Goal: Transaction & Acquisition: Obtain resource

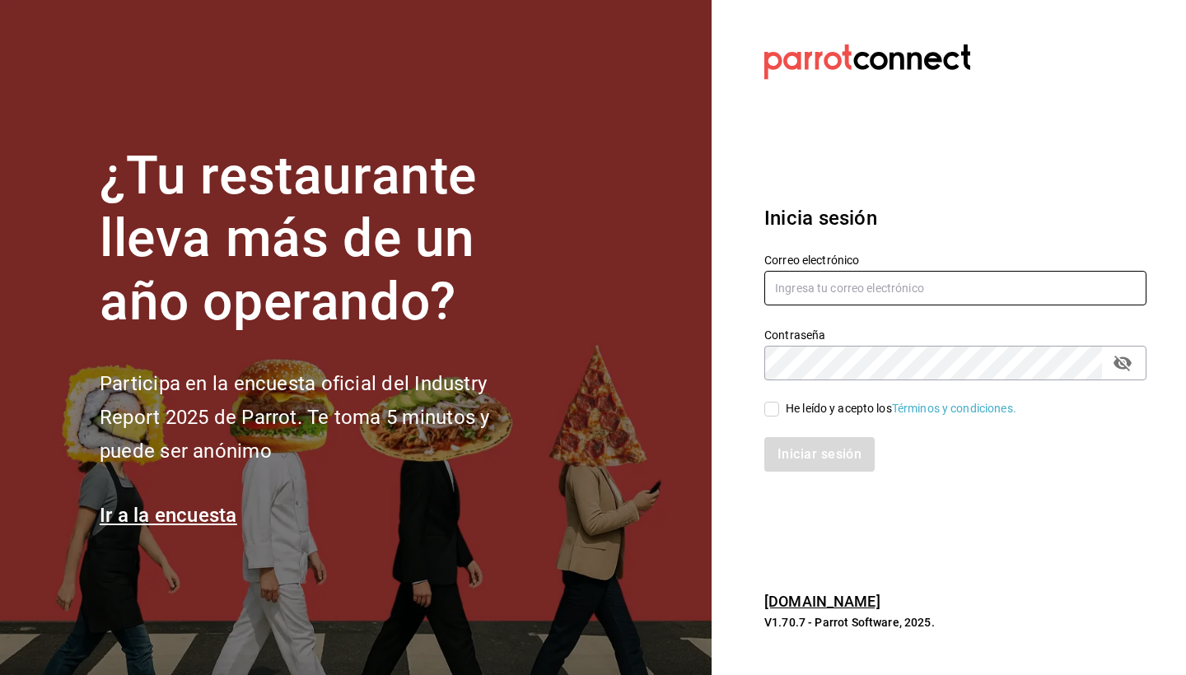
type input "[EMAIL_ADDRESS][DOMAIN_NAME]"
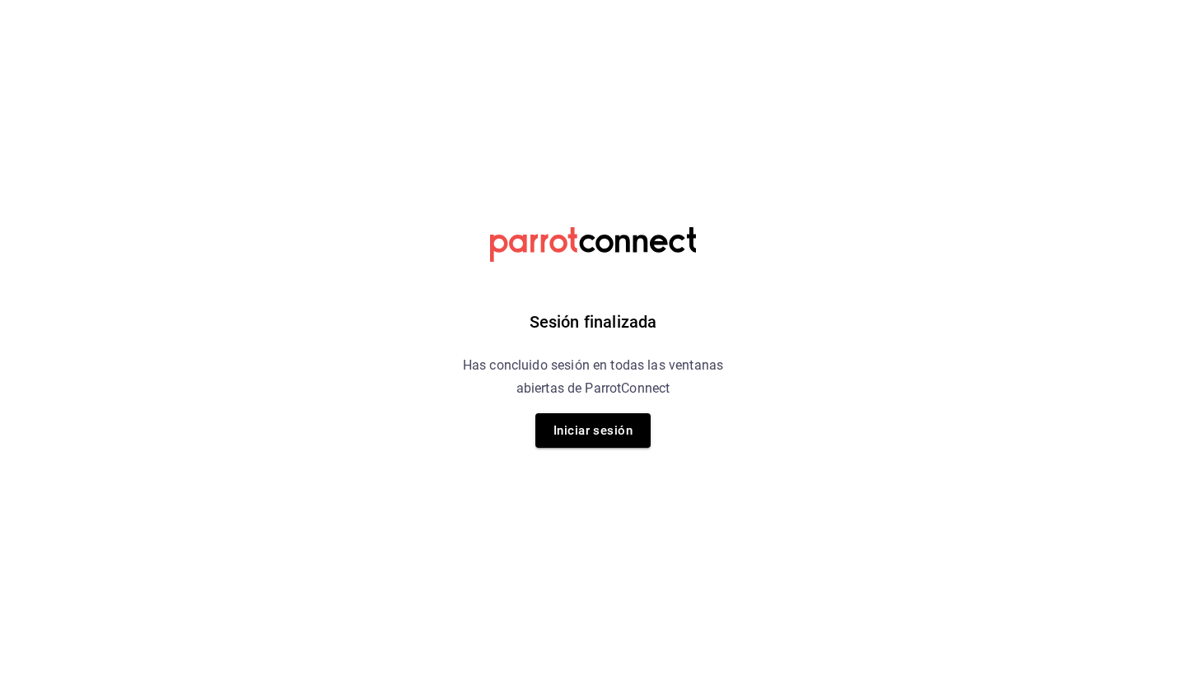
click at [771, 408] on div "Sesión finalizada Has concluido sesión en todas las ventanas abiertas de Parrot…" at bounding box center [593, 337] width 416 height 675
click at [599, 435] on button "Iniciar sesión" at bounding box center [592, 430] width 115 height 35
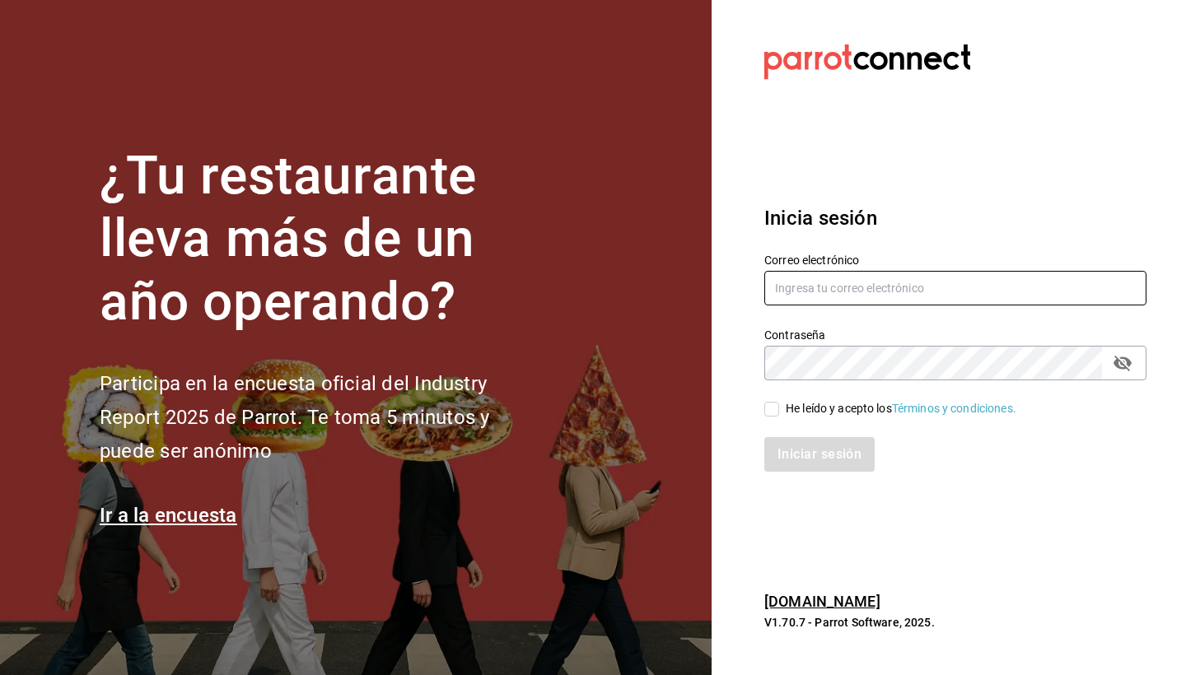
type input "[EMAIL_ADDRESS][DOMAIN_NAME]"
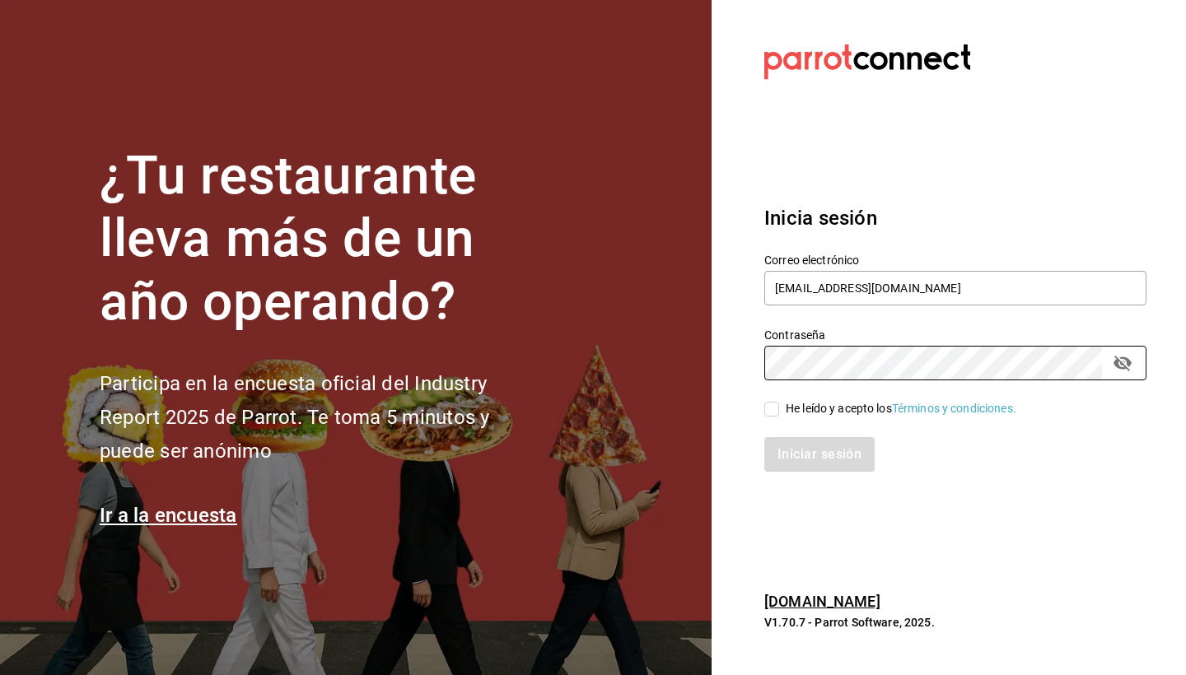
click at [770, 411] on input "He leído y acepto los Términos y condiciones." at bounding box center [771, 409] width 15 height 15
checkbox input "true"
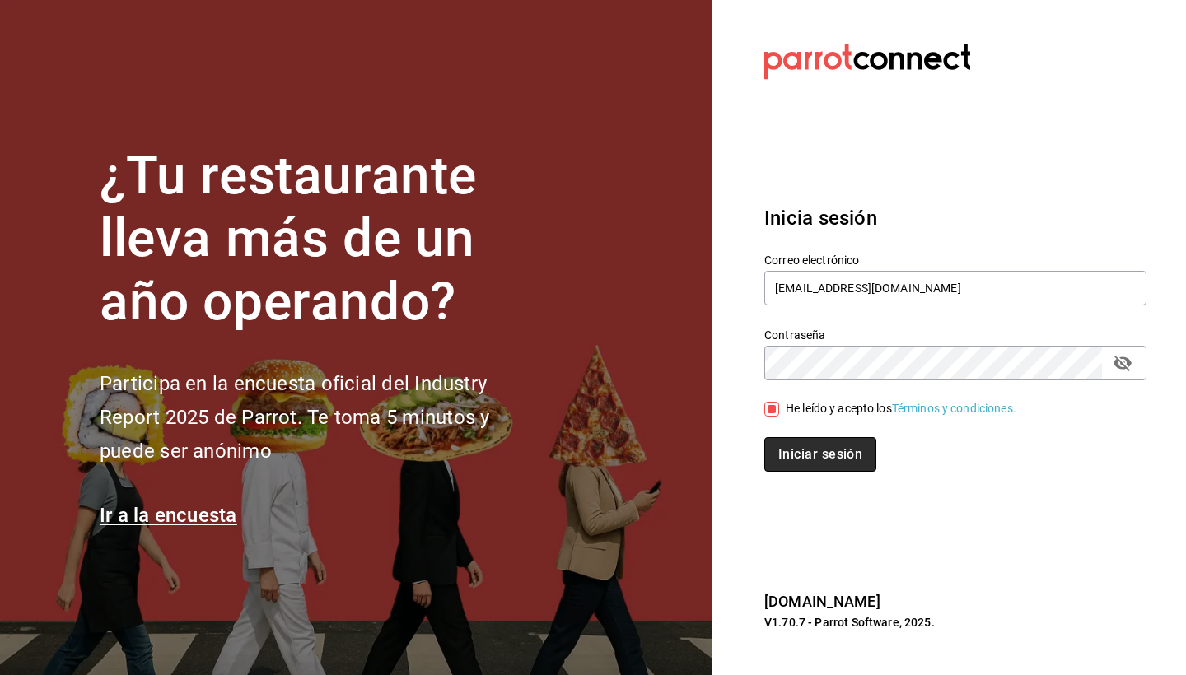
click at [797, 443] on button "Iniciar sesión" at bounding box center [820, 454] width 112 height 35
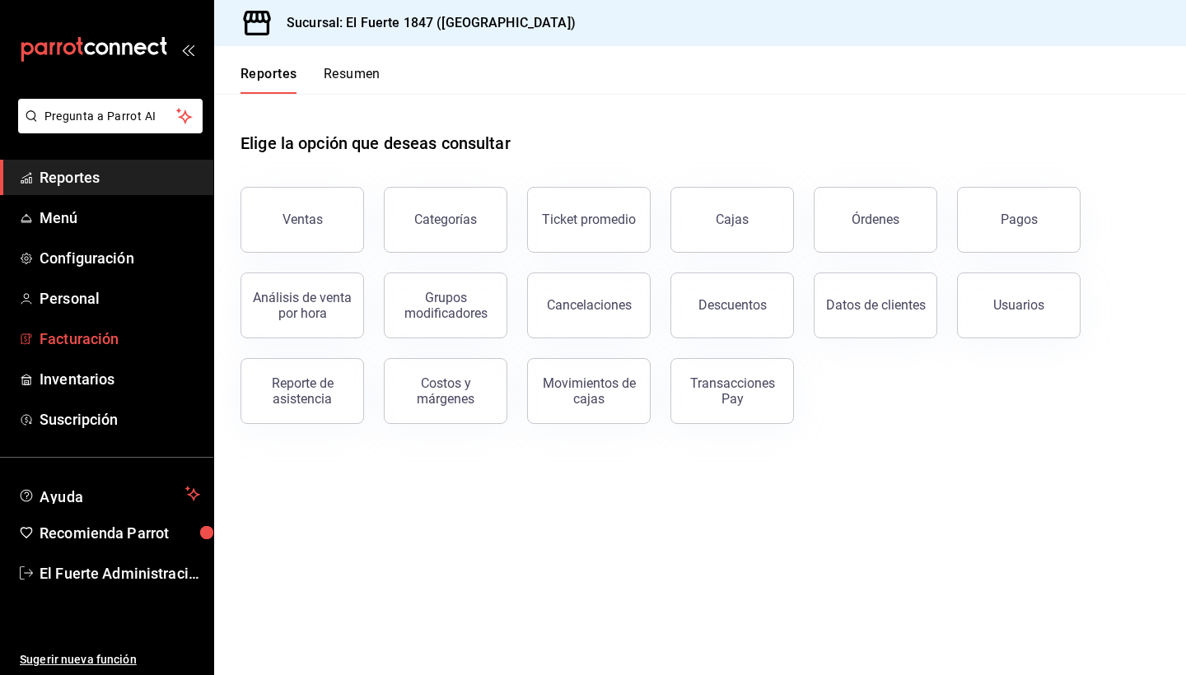
click at [88, 333] on span "Facturación" at bounding box center [120, 339] width 161 height 22
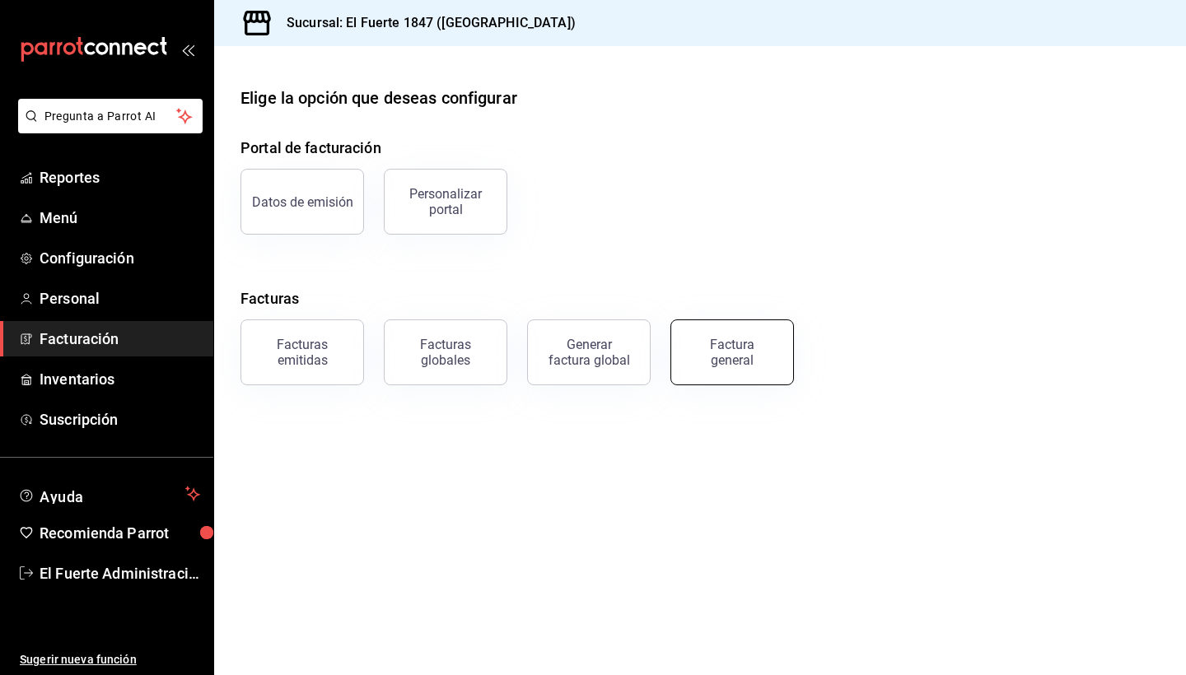
click at [711, 324] on button "Factura general" at bounding box center [732, 353] width 124 height 66
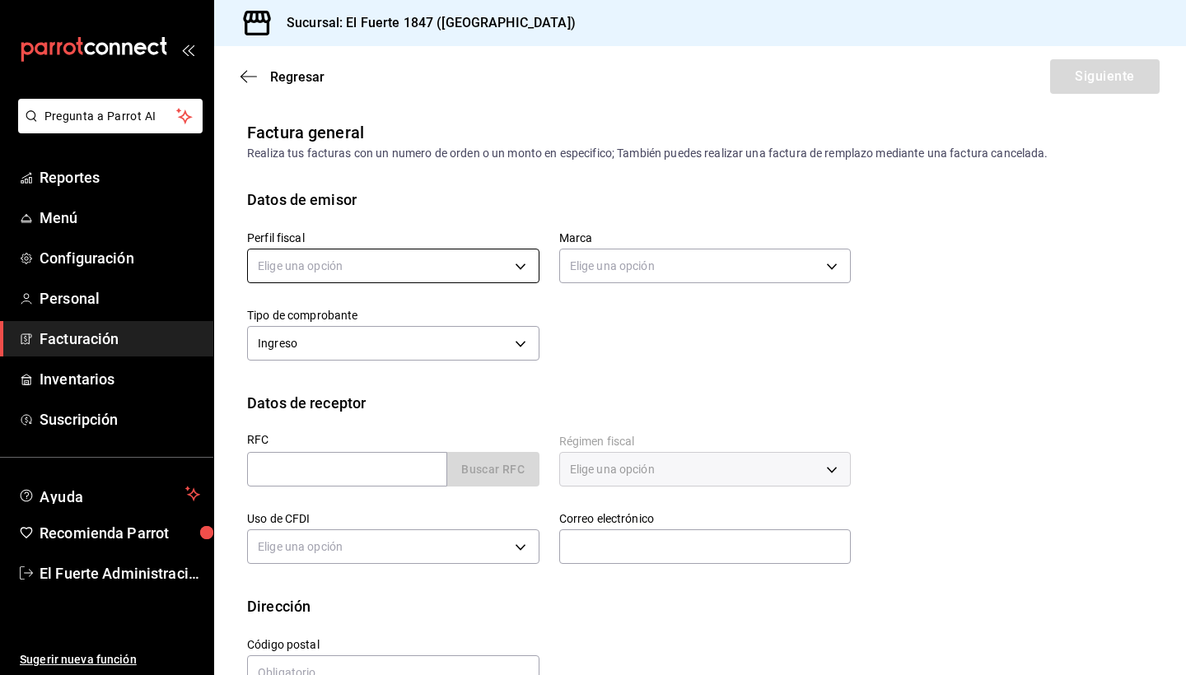
click at [372, 277] on body "Pregunta a Parrot AI Reportes Menú Configuración Personal Facturación Inventari…" at bounding box center [593, 337] width 1186 height 675
click at [329, 345] on li "ARTURO LANDA GARCIA" at bounding box center [391, 349] width 287 height 30
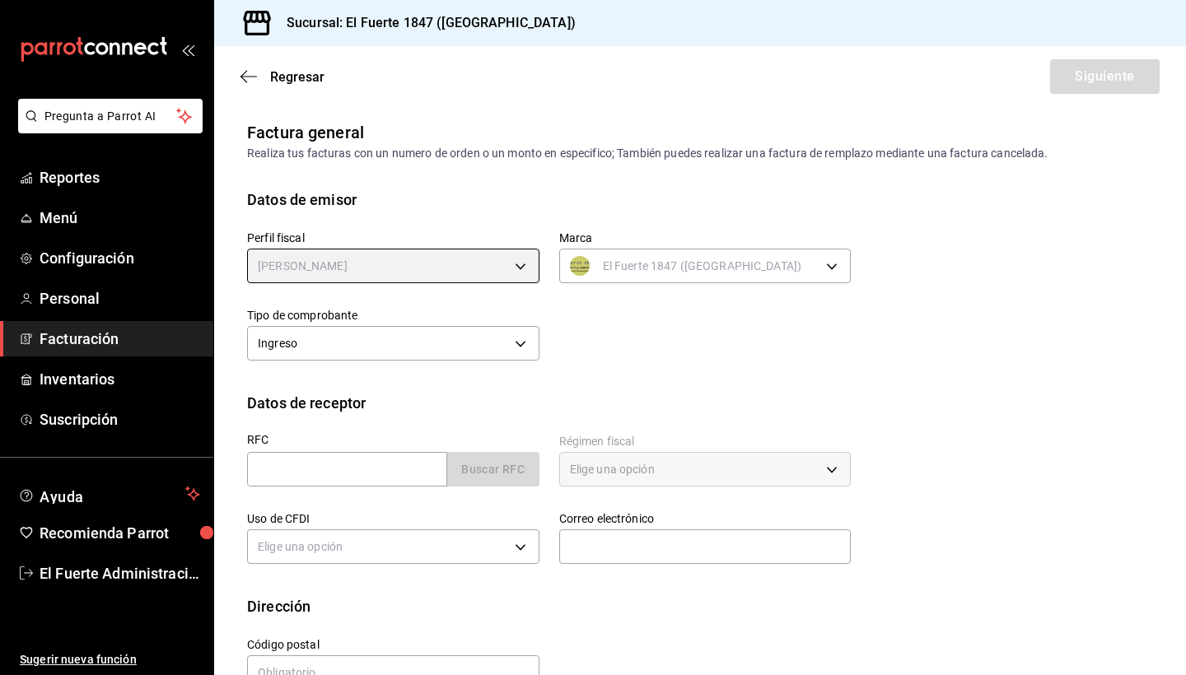
type input "32f05da3-9e7a-47c9-bc5a-851bd9bee9d7"
type input "ce3dd451-95c0-46f4-90fb-a88eaf982846"
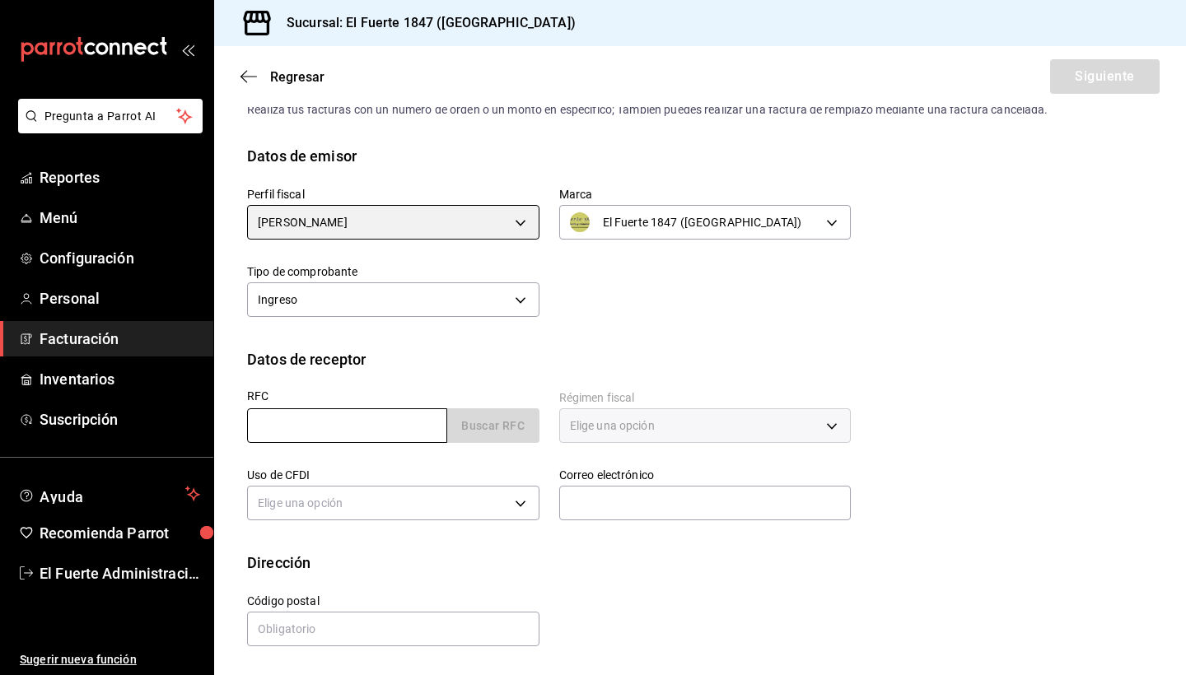
scroll to position [44, 0]
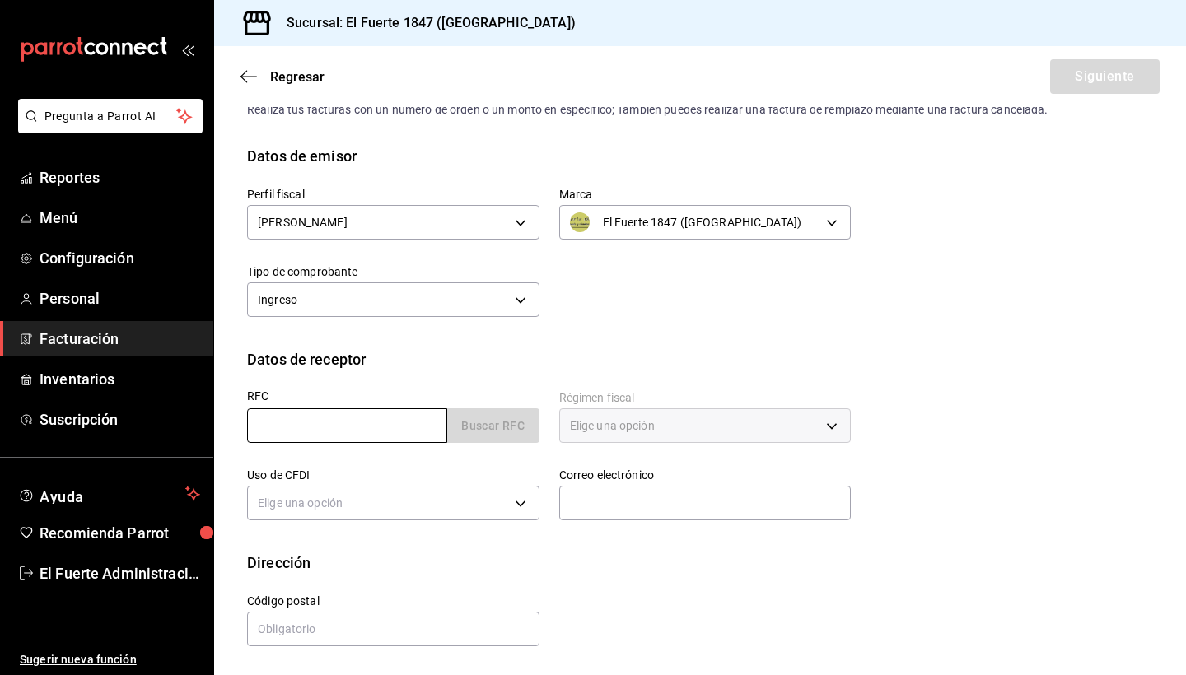
click at [339, 427] on input "text" at bounding box center [347, 426] width 200 height 35
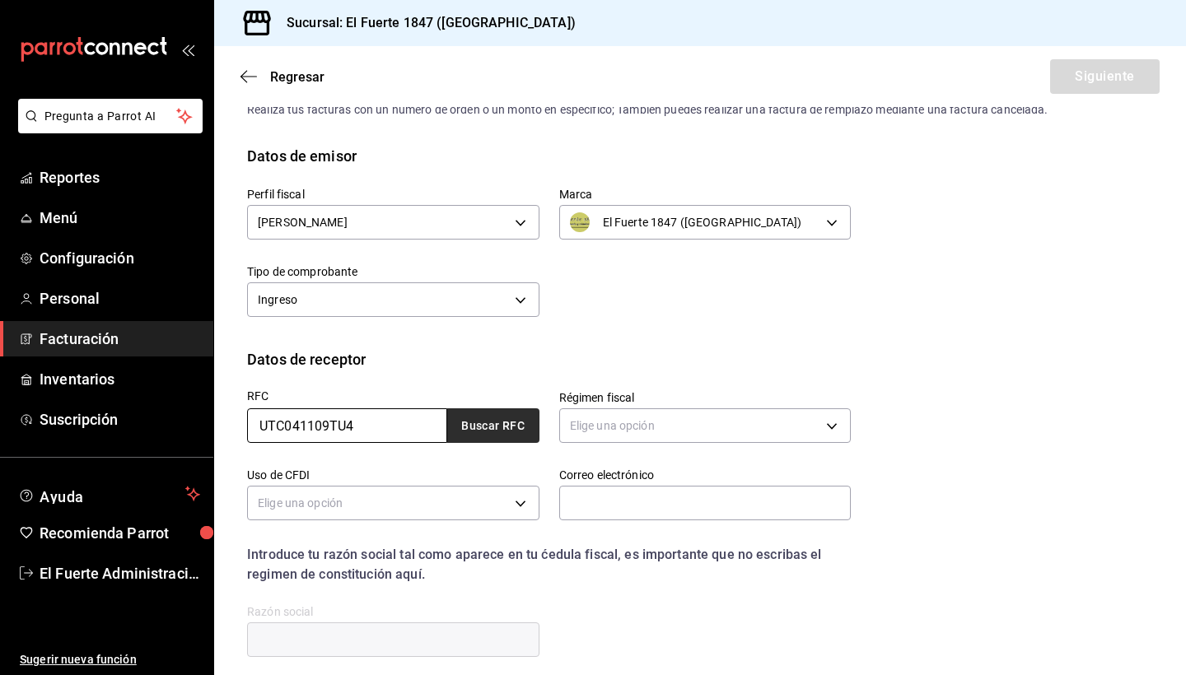
type input "UTC041109TU4"
click at [479, 431] on button "Buscar RFC" at bounding box center [493, 426] width 92 height 35
click at [608, 422] on body "Pregunta a Parrot AI Reportes Menú Configuración Personal Facturación Inventari…" at bounding box center [593, 337] width 1186 height 675
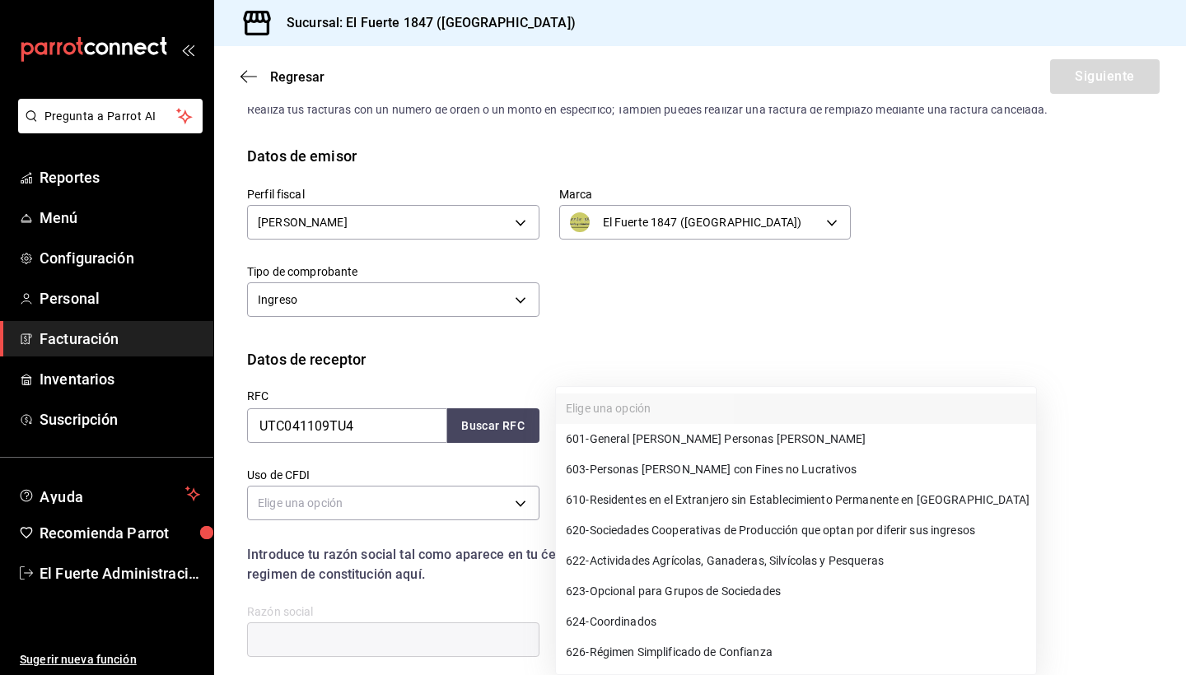
click at [693, 469] on span "603 - Personas Morales con Fines no Lucrativos" at bounding box center [712, 469] width 292 height 17
type input "603"
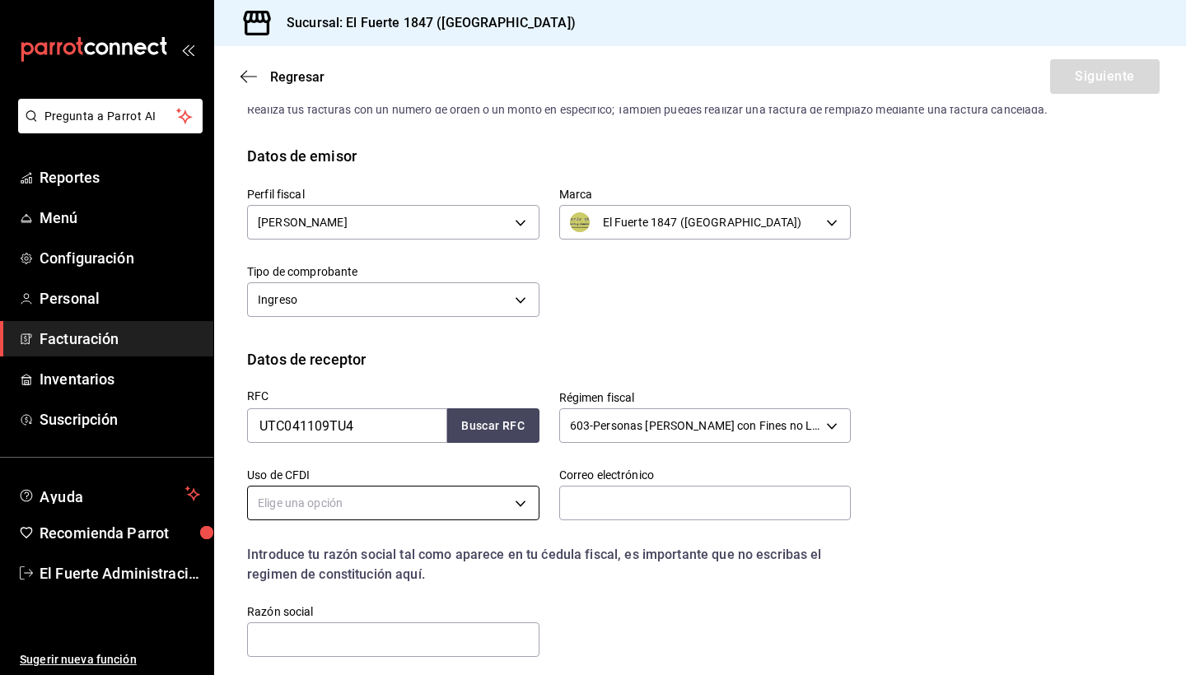
click at [476, 502] on body "Pregunta a Parrot AI Reportes Menú Configuración Personal Facturación Inventari…" at bounding box center [593, 337] width 1186 height 675
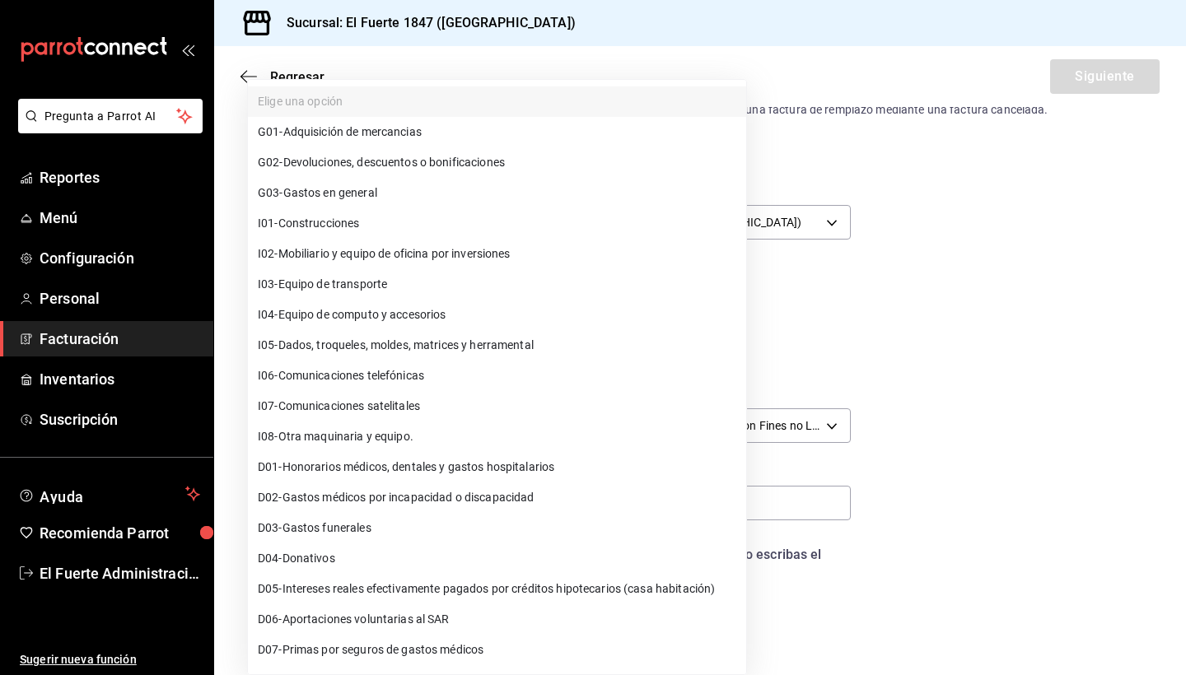
click at [385, 194] on li "G03 - Gastos en general" at bounding box center [497, 193] width 498 height 30
type input "G03"
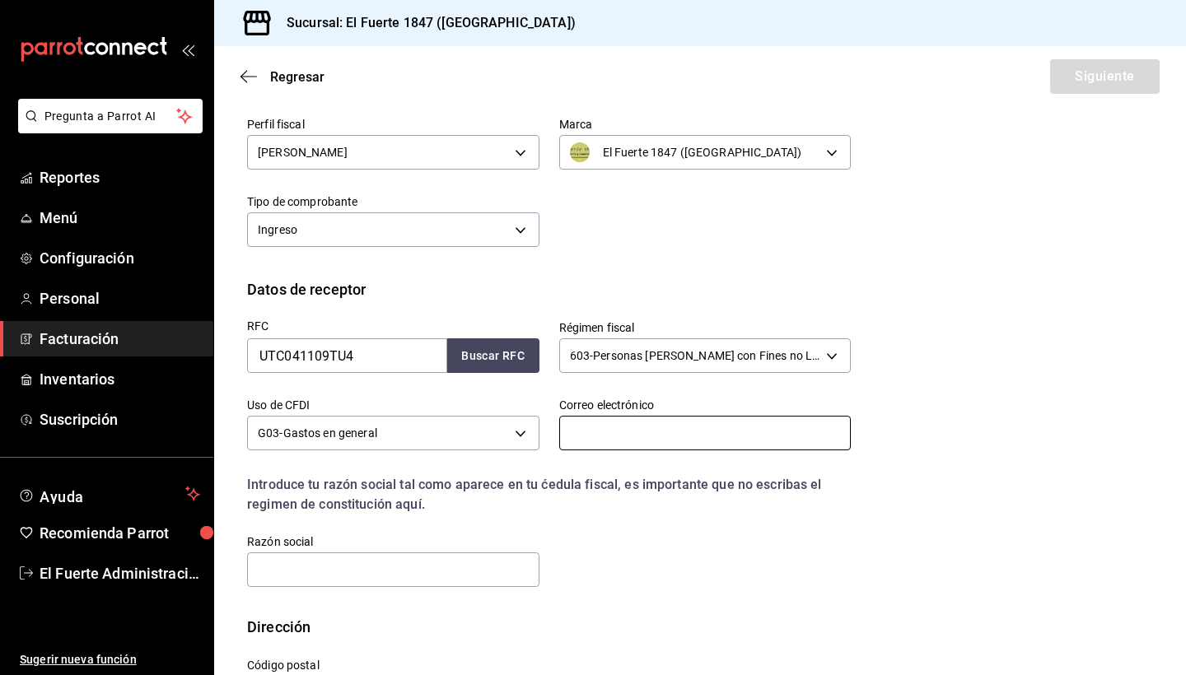
scroll to position [121, 0]
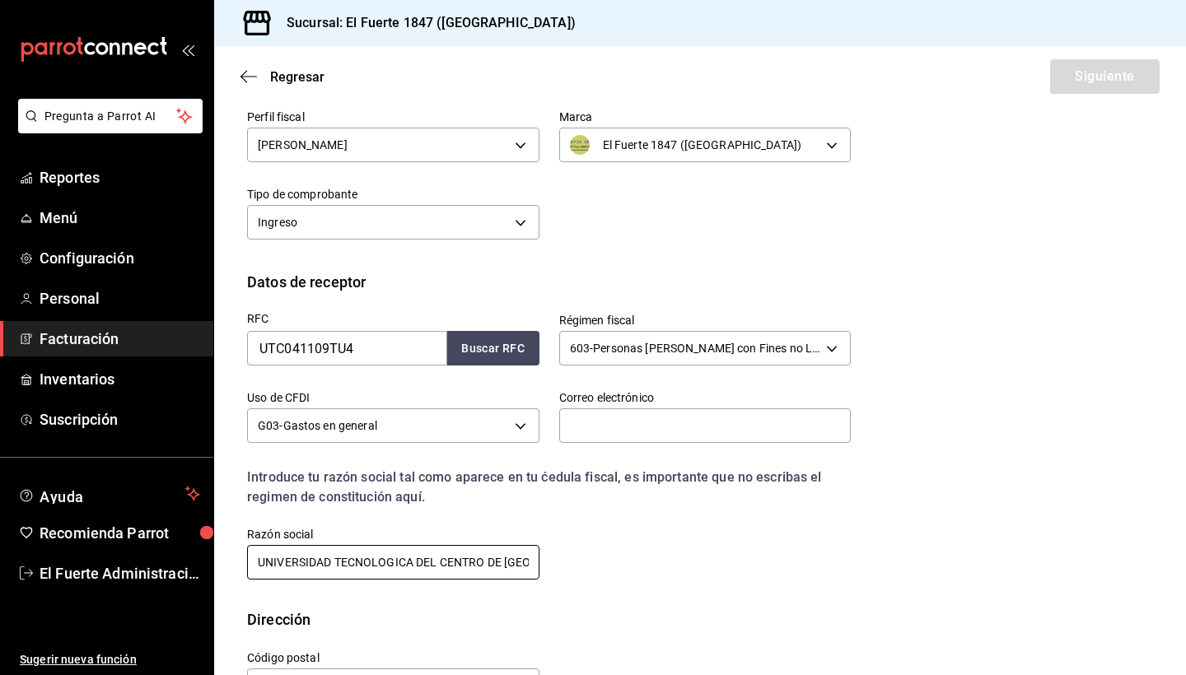
type input "UNIVERSIDAD TECNOLOGICA DEL CENTRO DE VERACRUZ"
click at [590, 573] on div "RFC UTC041109TU4 Buscar RFC Régimen fiscal 603 - Personas Morales con Fines no …" at bounding box center [539, 437] width 624 height 289
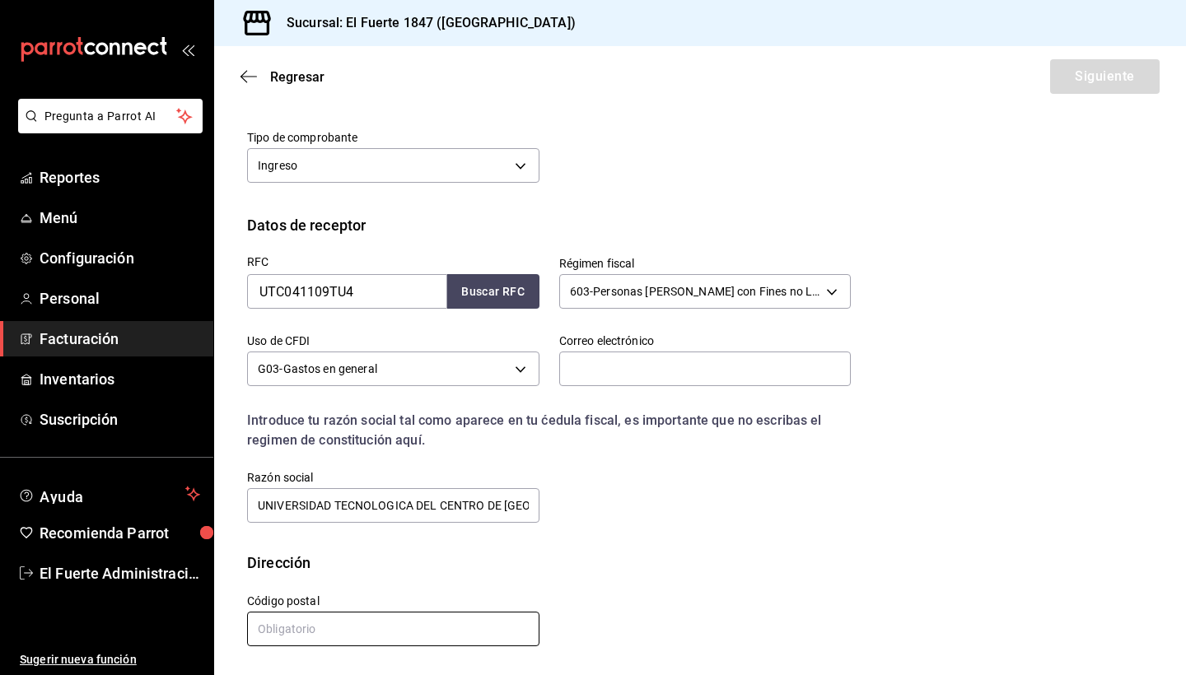
scroll to position [178, 0]
type input "94910"
click at [750, 536] on div "RFC UTC041109TU4 Buscar RFC Régimen fiscal 603 - Personas Morales con Fines no …" at bounding box center [700, 393] width 906 height 315
click at [586, 372] on input "text" at bounding box center [705, 369] width 292 height 35
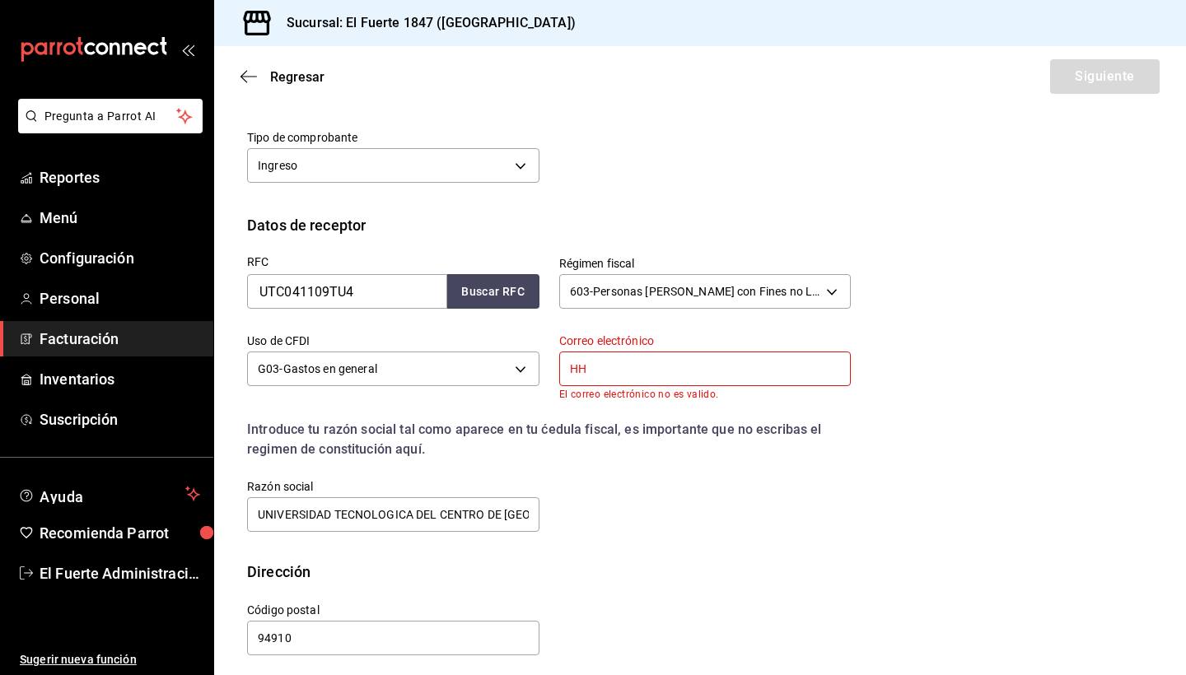
type input "HH"
click at [681, 516] on div "RFC UTC041109TU4 Buscar RFC Régimen fiscal 603 - Personas Morales con Fines no …" at bounding box center [539, 385] width 624 height 298
drag, startPoint x: 604, startPoint y: 378, endPoint x: 559, endPoint y: 358, distance: 48.7
click at [560, 358] on input "HH" at bounding box center [705, 369] width 292 height 35
type input "rebeca_lanrey_@hotmail.com"
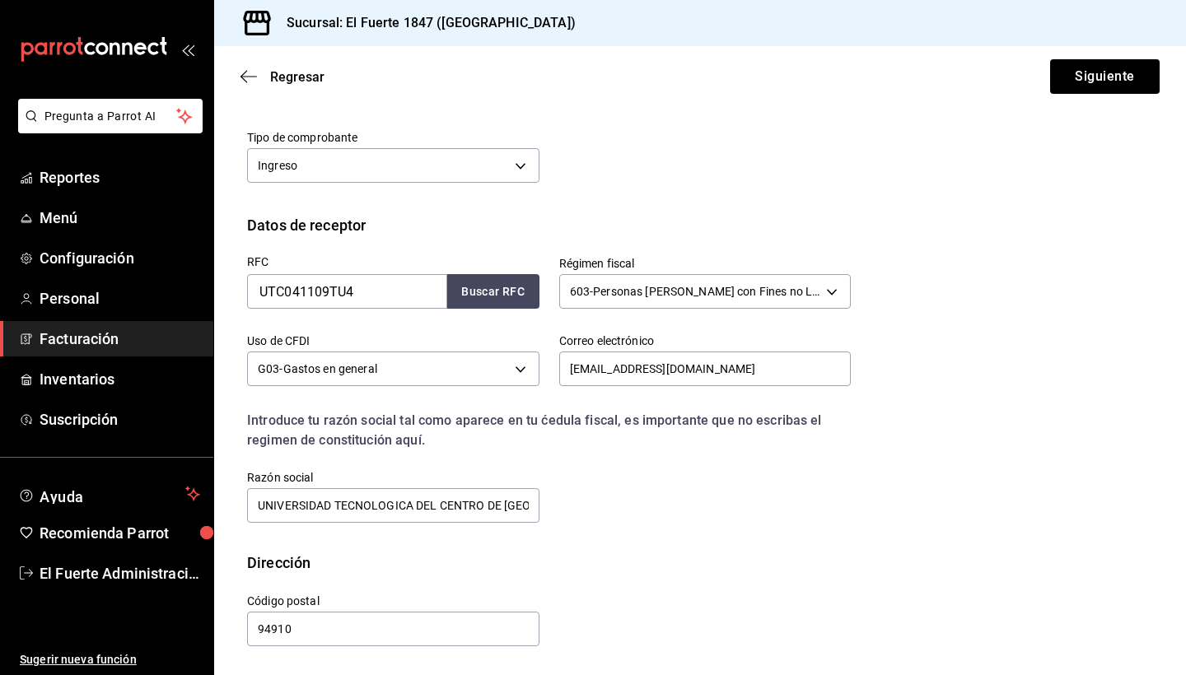
click at [622, 463] on div "RFC UTC041109TU4 Buscar RFC Régimen fiscal 603 - Personas Morales con Fines no …" at bounding box center [539, 380] width 624 height 289
click at [1077, 88] on button "Siguiente" at bounding box center [1105, 76] width 110 height 35
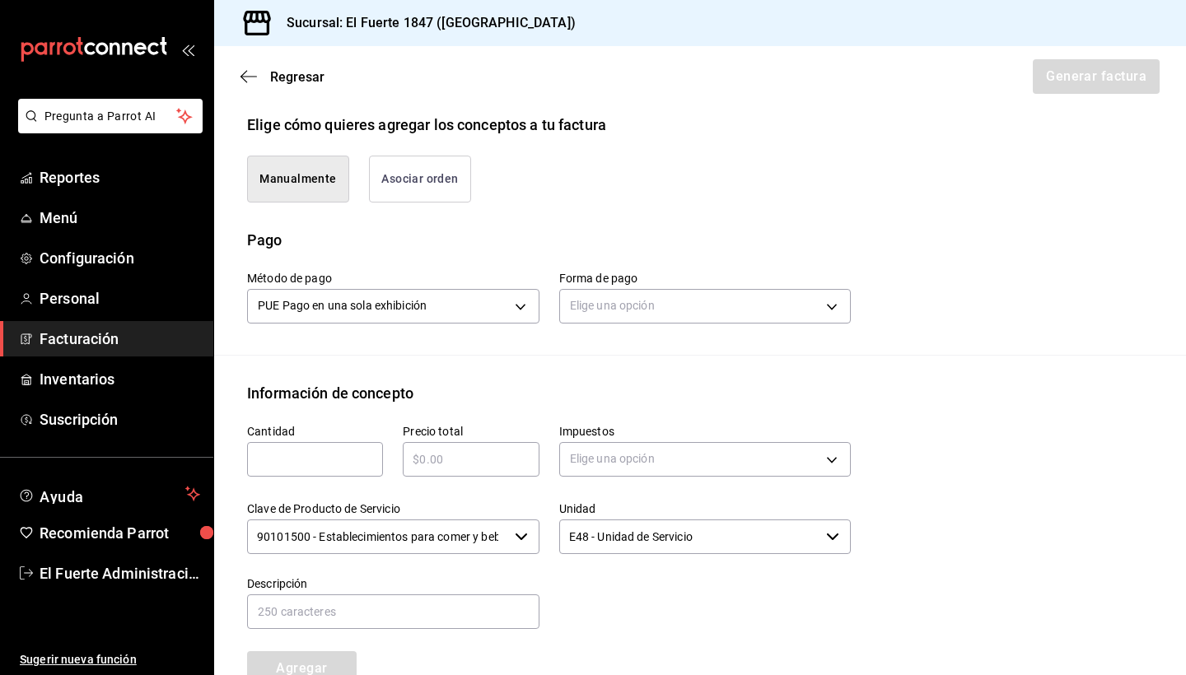
scroll to position [431, 0]
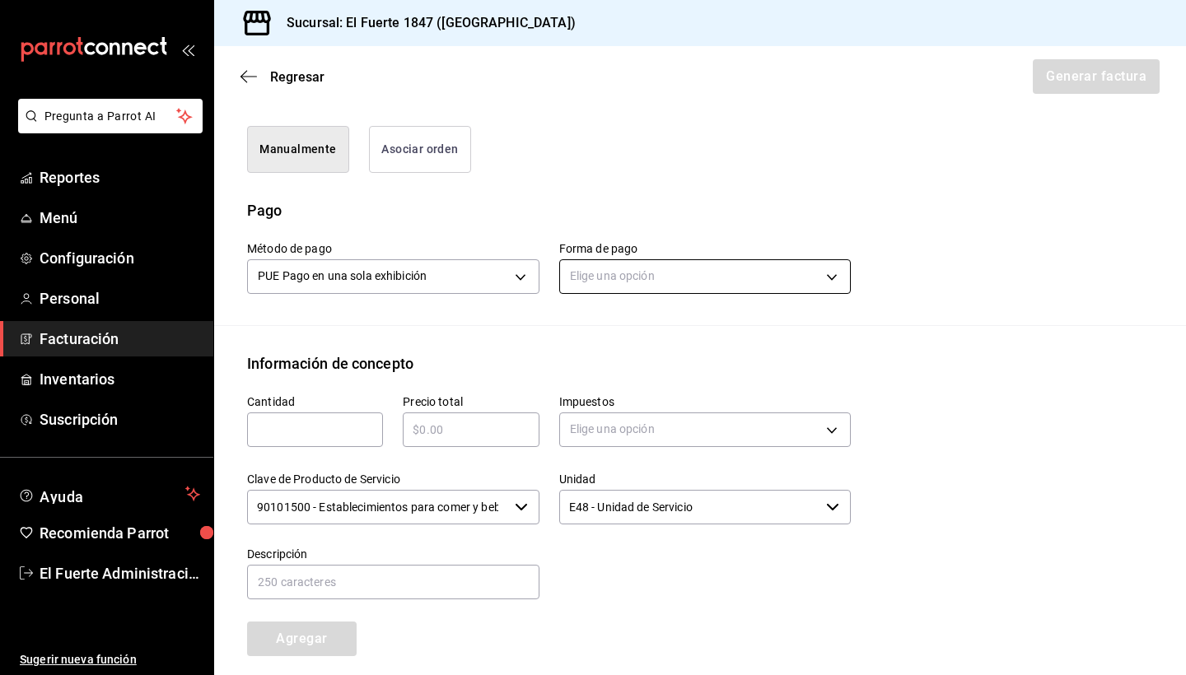
click at [634, 275] on body "Pregunta a Parrot AI Reportes Menú Configuración Personal Facturación Inventari…" at bounding box center [593, 337] width 1186 height 675
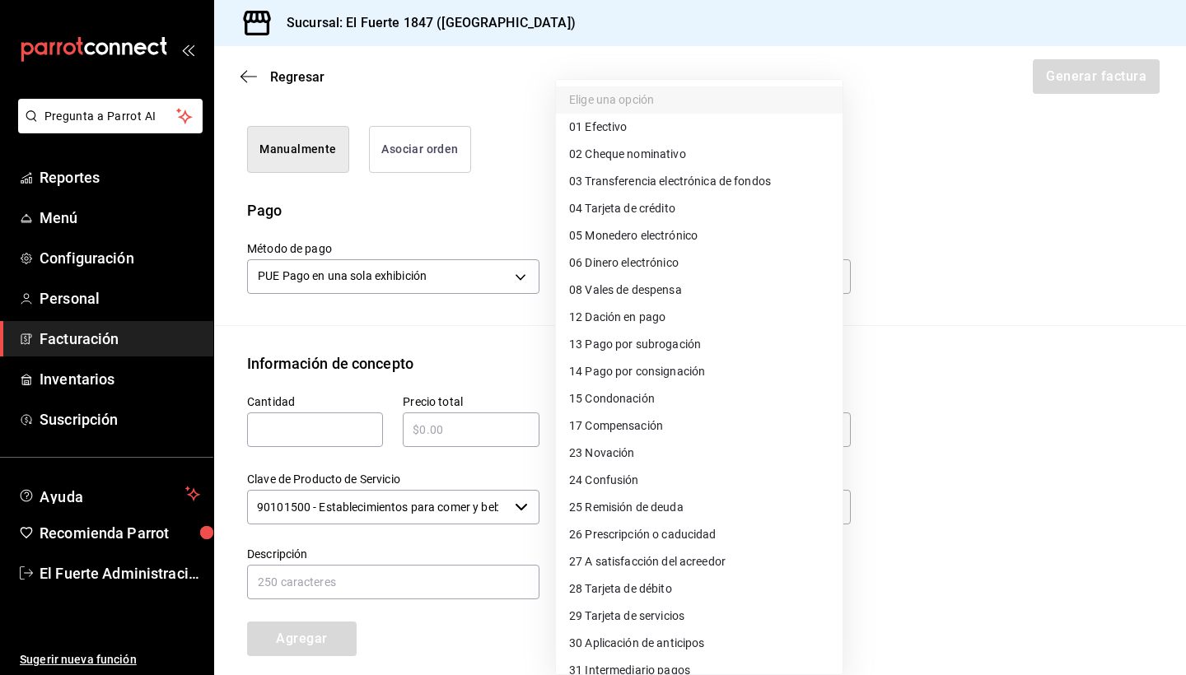
click at [652, 213] on span "04 Tarjeta de crédito" at bounding box center [622, 208] width 106 height 17
type input "04"
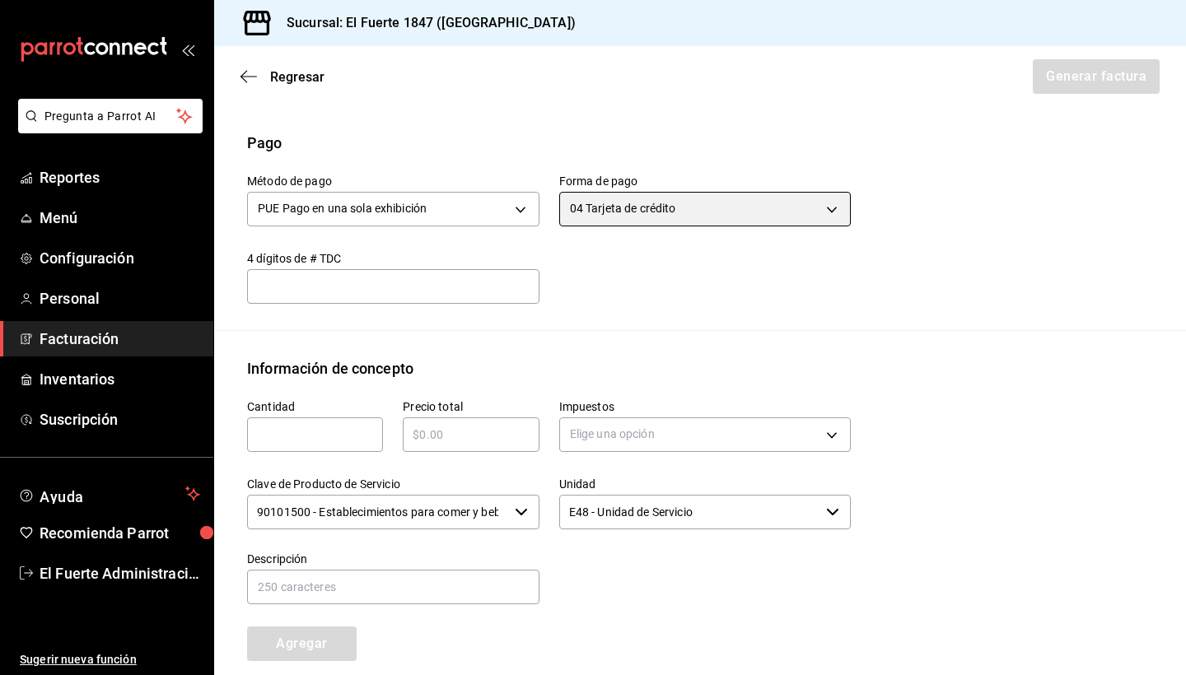
scroll to position [535, 0]
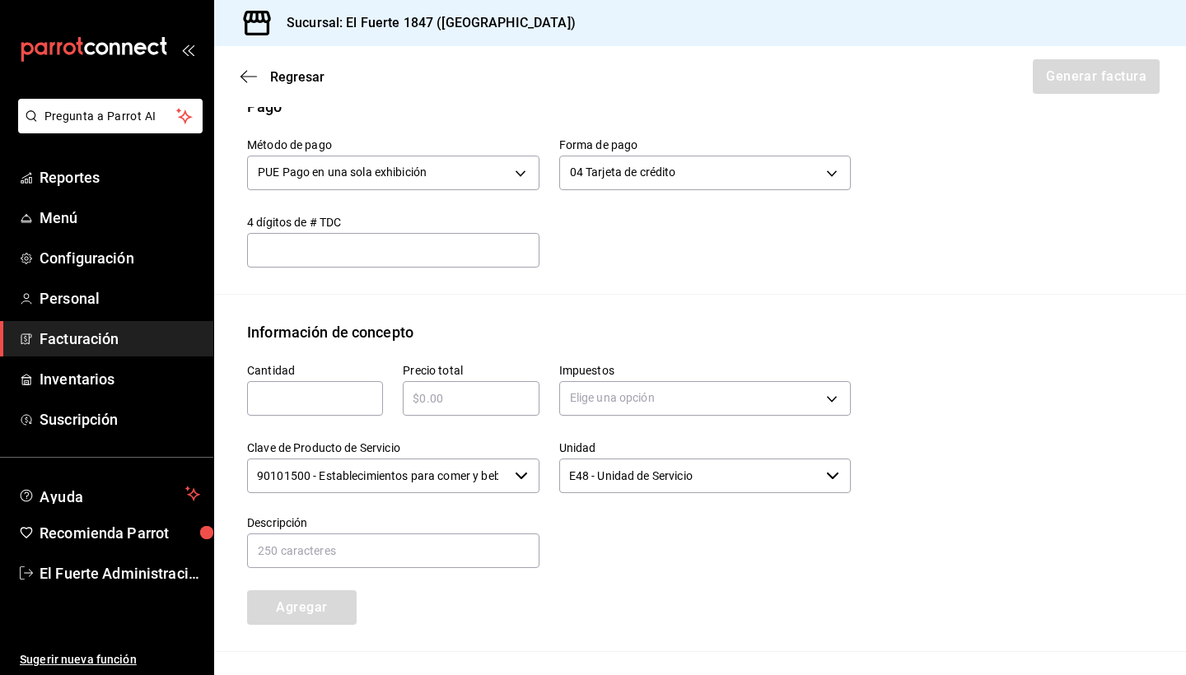
click at [343, 393] on input "text" at bounding box center [315, 399] width 136 height 20
type input "1"
click at [437, 342] on div "Información de concepto" at bounding box center [700, 332] width 906 height 22
click at [440, 401] on input "text" at bounding box center [471, 399] width 136 height 20
click at [632, 150] on div "04 Tarjeta de crédito 04" at bounding box center [705, 171] width 292 height 44
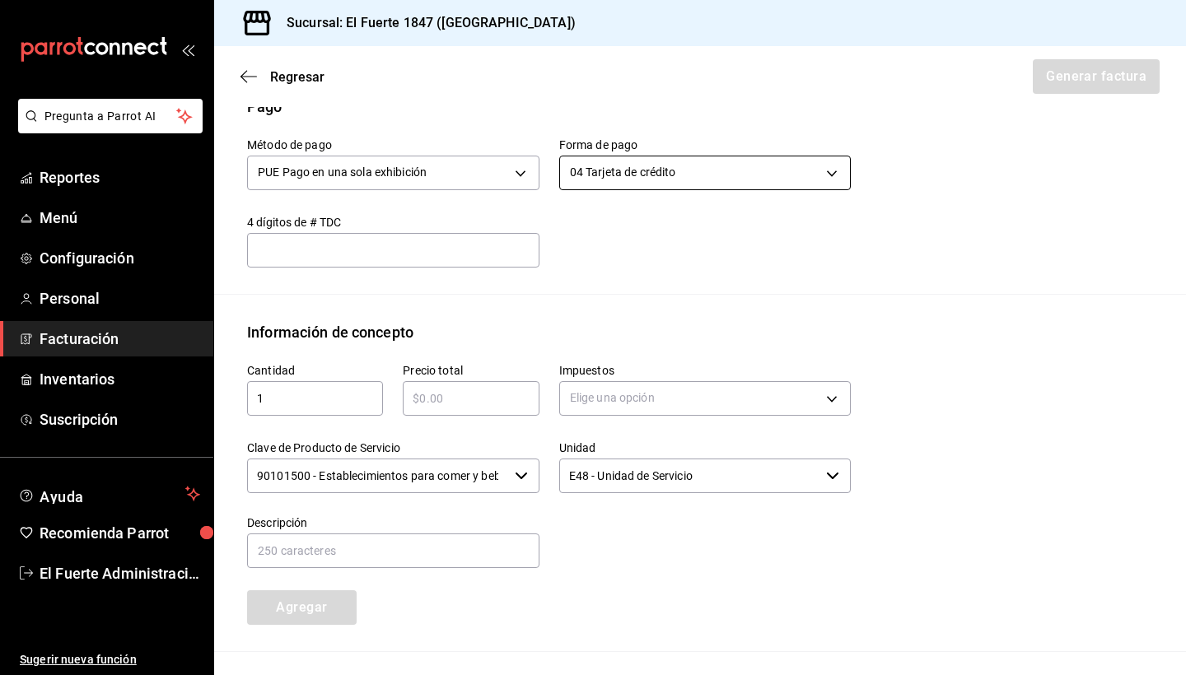
click at [633, 172] on body "Pregunta a Parrot AI Reportes Menú Configuración Personal Facturación Inventari…" at bounding box center [593, 337] width 1186 height 675
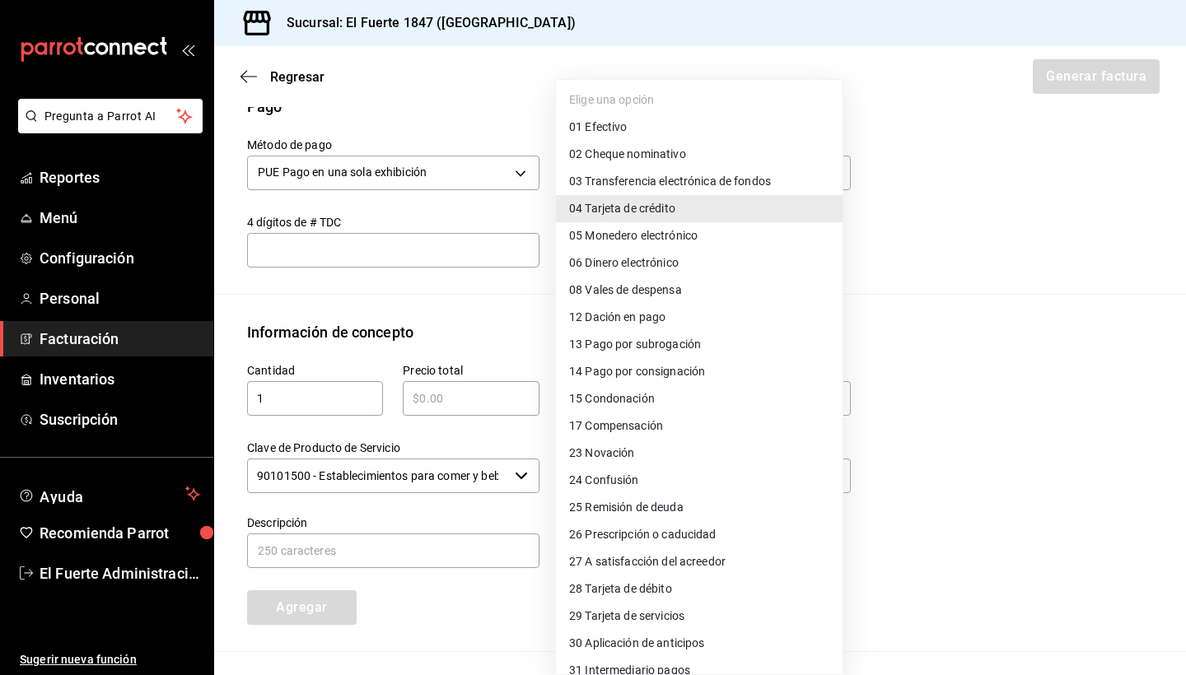
click at [638, 96] on ul "Elige una opción 01 Efectivo 02 Cheque nominativo 03 Transferencia electrónica …" at bounding box center [699, 399] width 287 height 638
click at [616, 130] on span "01 Efectivo" at bounding box center [598, 127] width 58 height 17
type input "01"
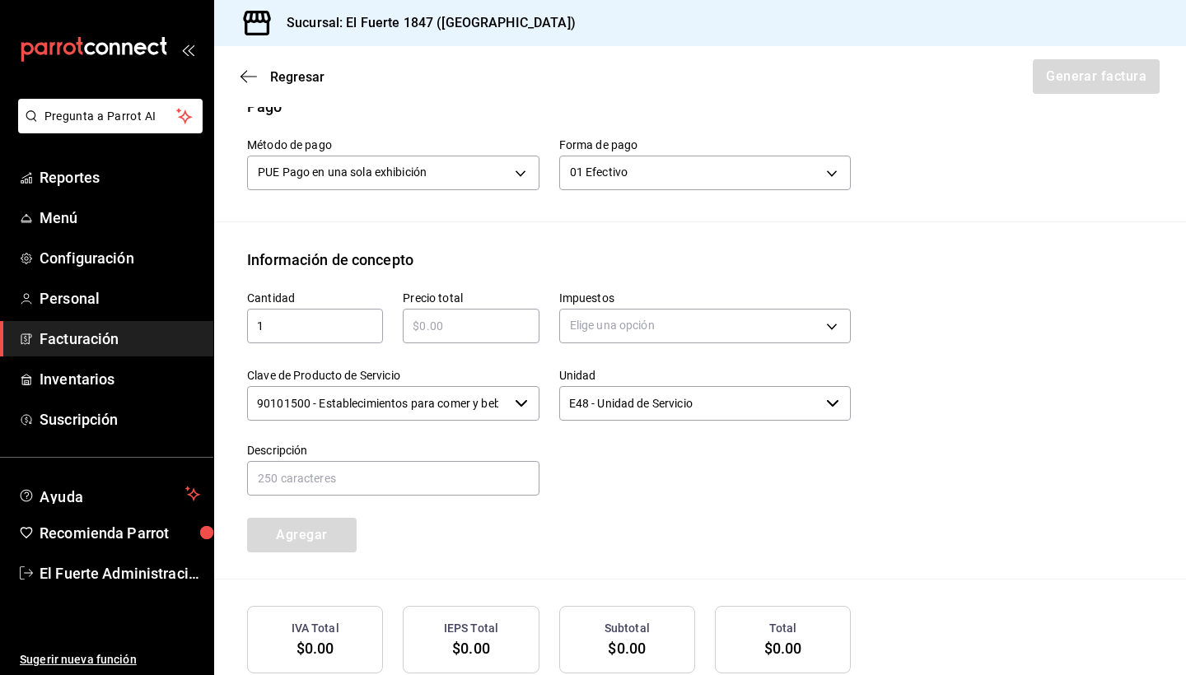
click at [440, 332] on input "text" at bounding box center [471, 326] width 136 height 20
type input "$300"
click at [697, 325] on body "Pregunta a Parrot AI Reportes Menú Configuración Personal Facturación Inventari…" at bounding box center [593, 337] width 1186 height 675
click at [623, 458] on li "IVA 16%" at bounding box center [699, 458] width 287 height 27
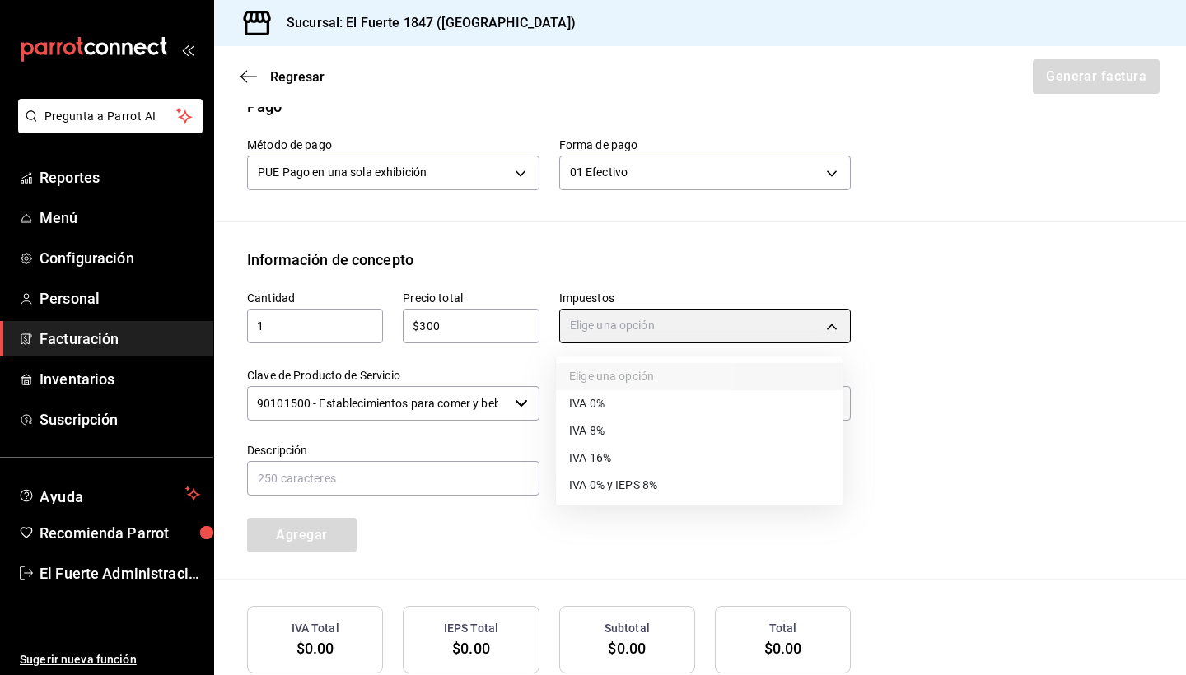
type input "IVA_16"
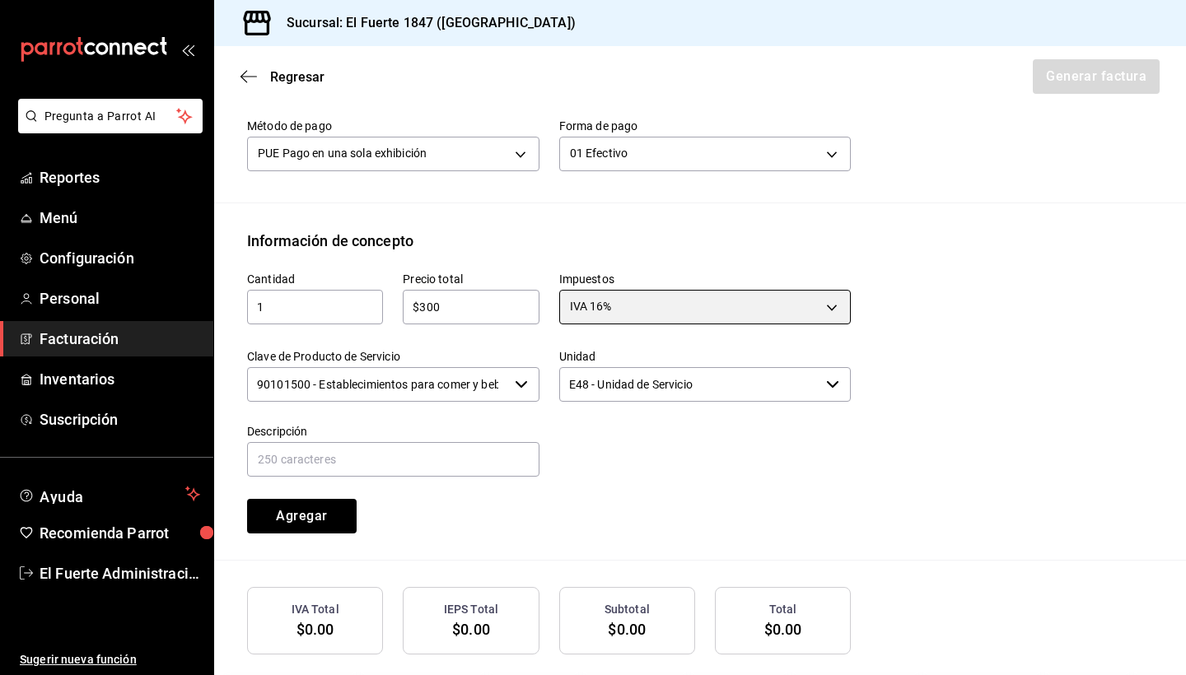
scroll to position [558, 0]
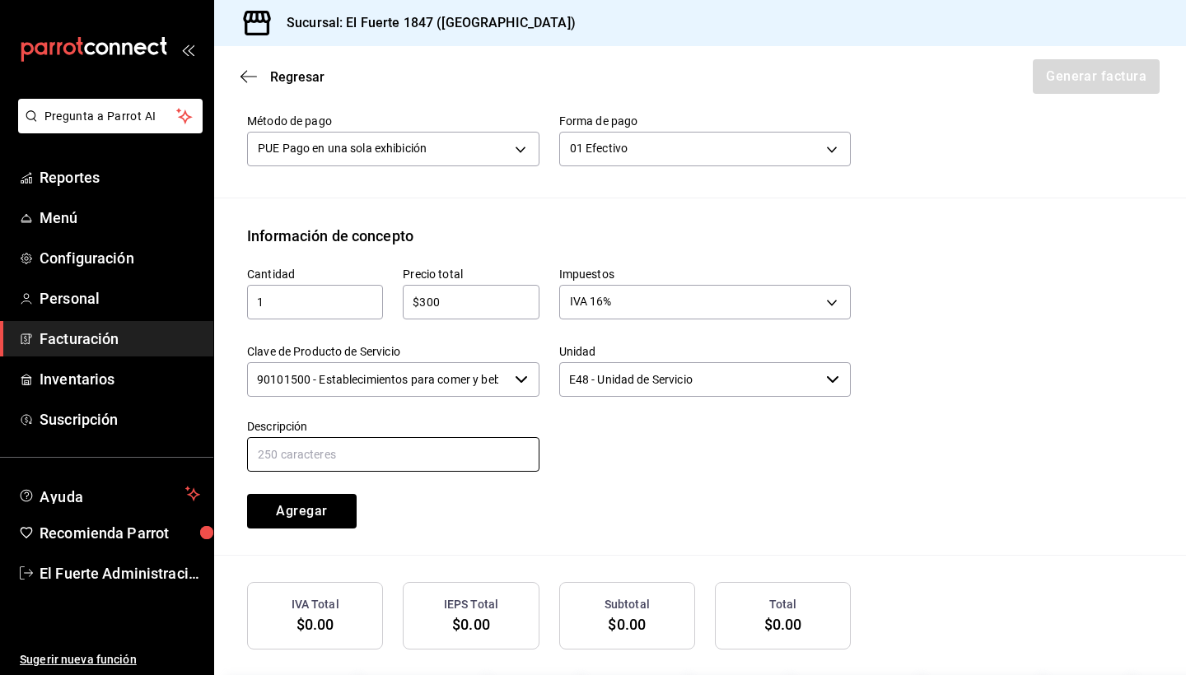
click at [457, 459] on input "text" at bounding box center [393, 454] width 292 height 35
type input "CONSUMO DE ALIMENTOS"
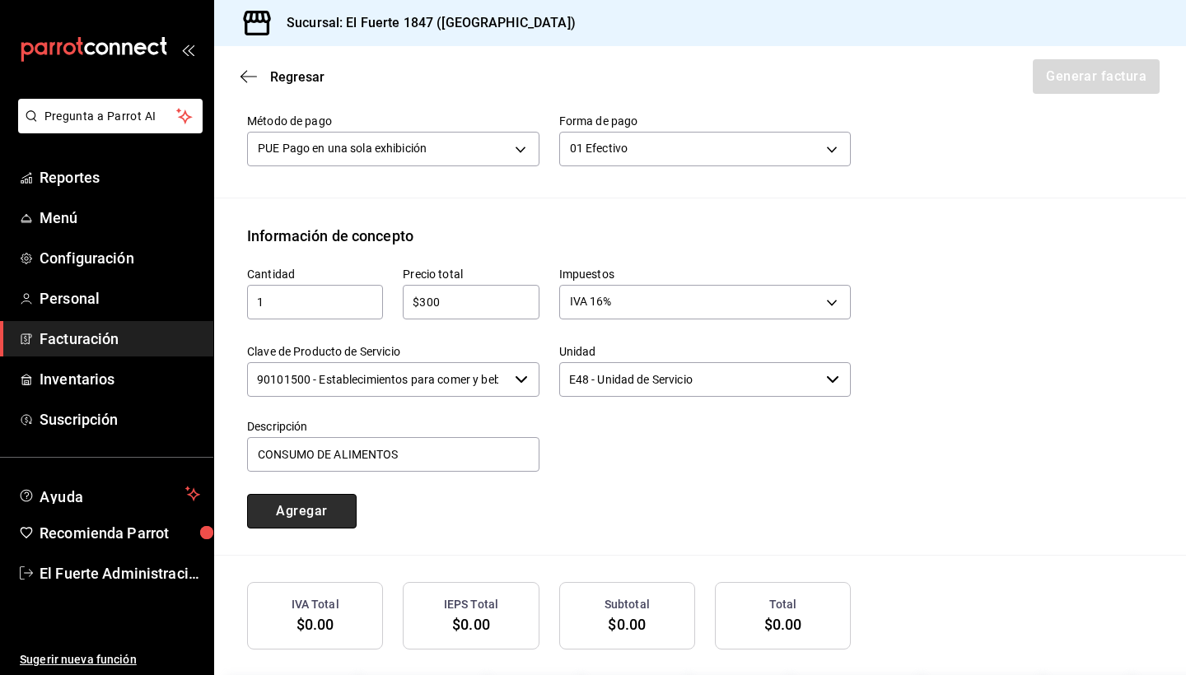
click at [311, 525] on button "Agregar" at bounding box center [302, 511] width 110 height 35
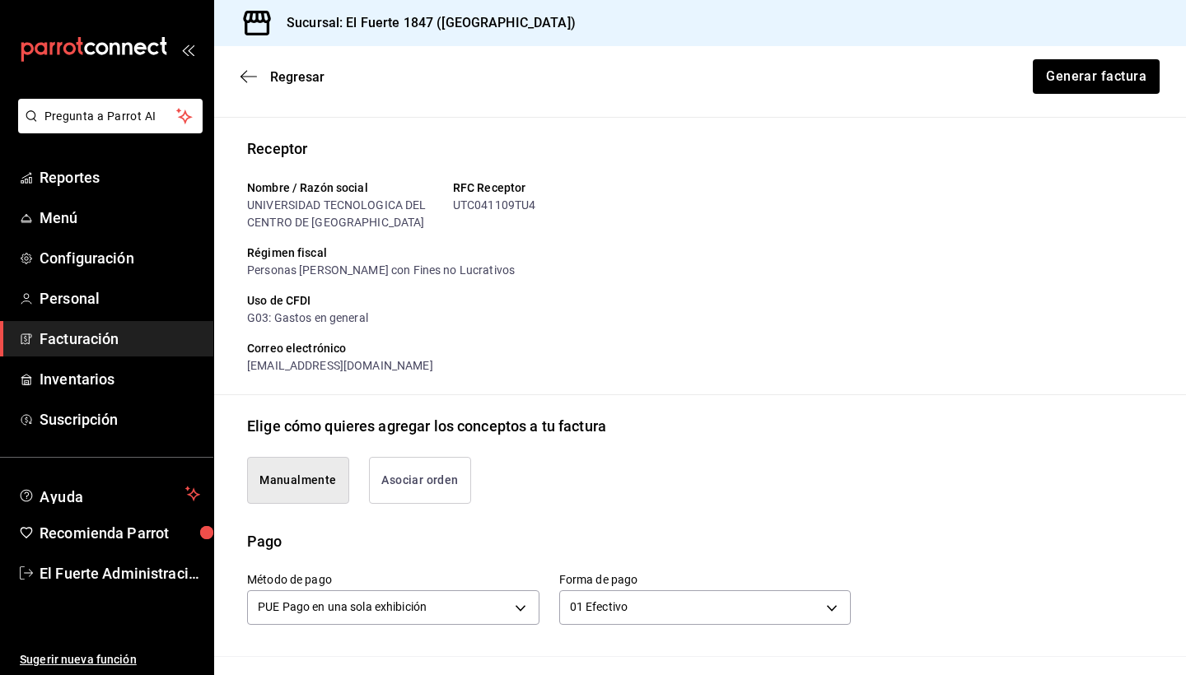
scroll to position [98, 0]
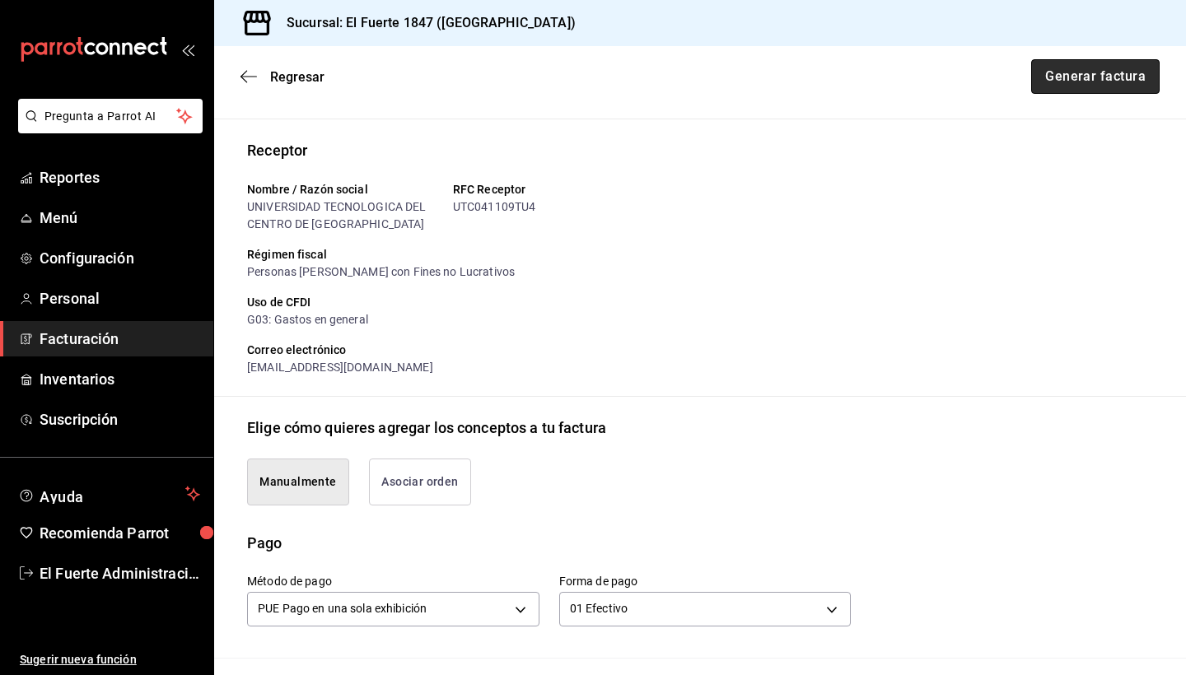
click at [1069, 87] on button "Generar factura" at bounding box center [1095, 76] width 128 height 35
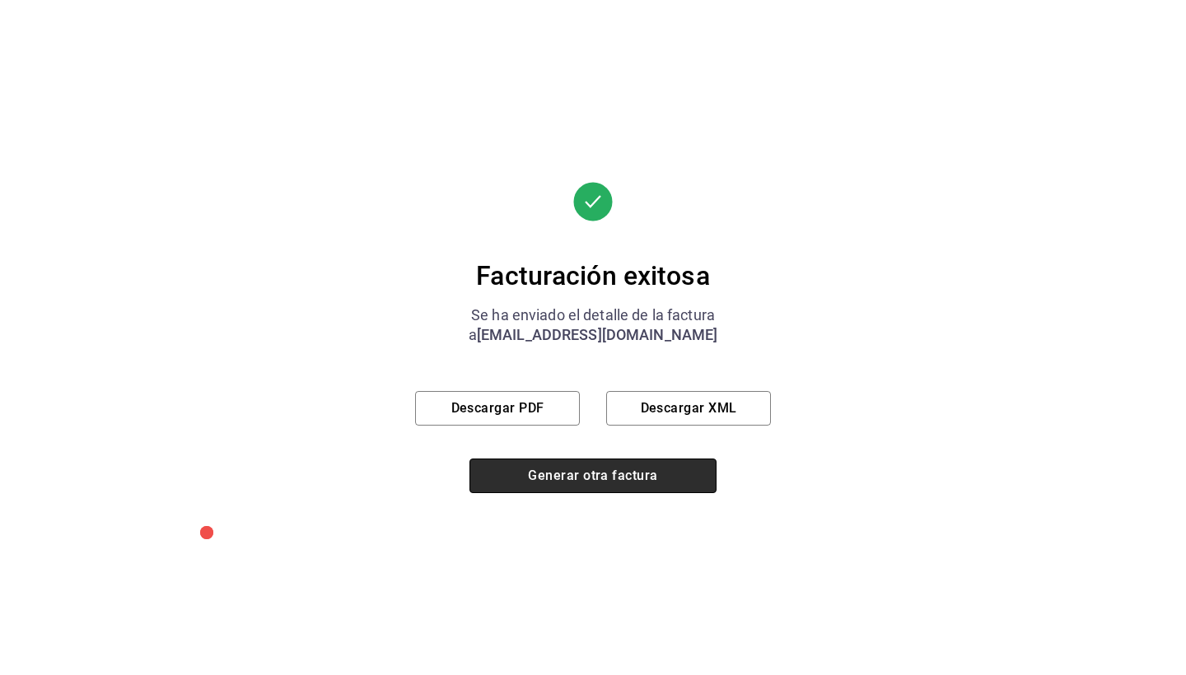
click at [614, 483] on button "Generar otra factura" at bounding box center [592, 476] width 247 height 35
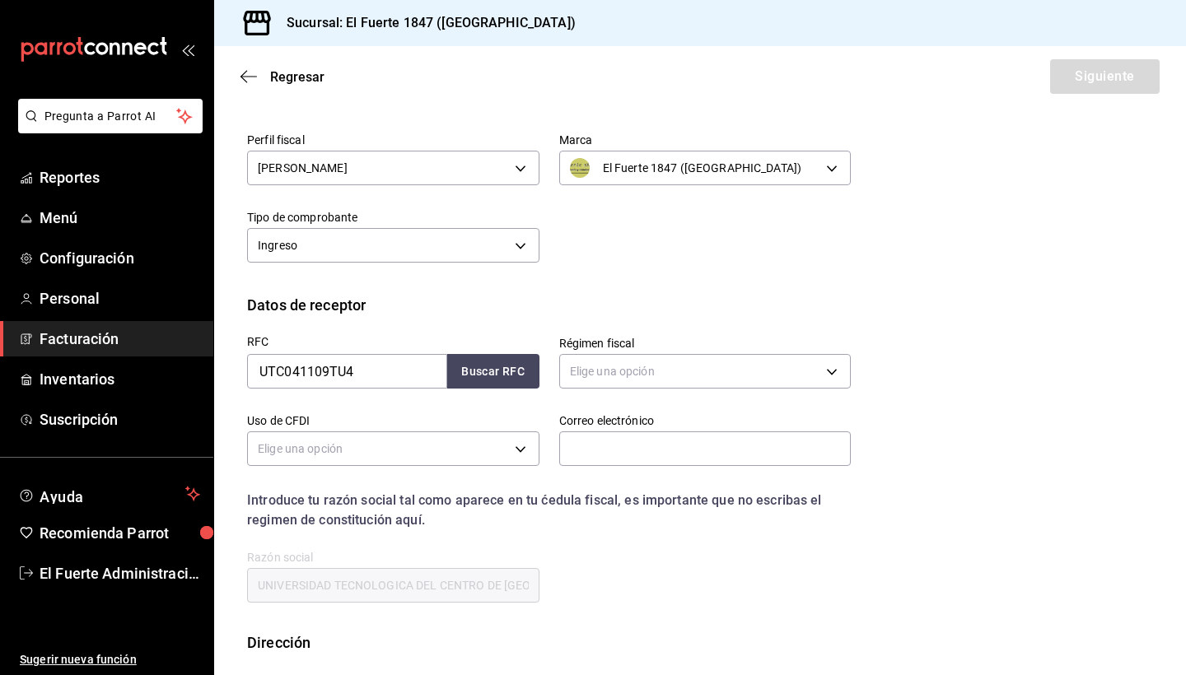
scroll to position [44, 0]
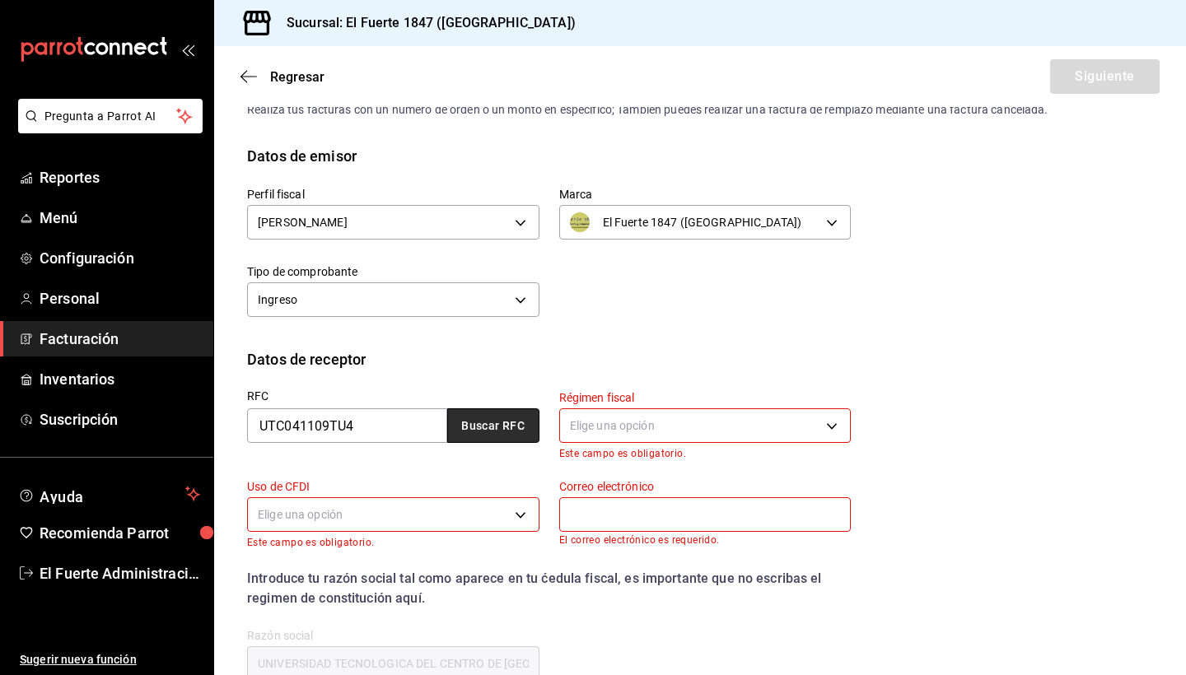
click at [472, 430] on button "Buscar RFC" at bounding box center [493, 426] width 92 height 35
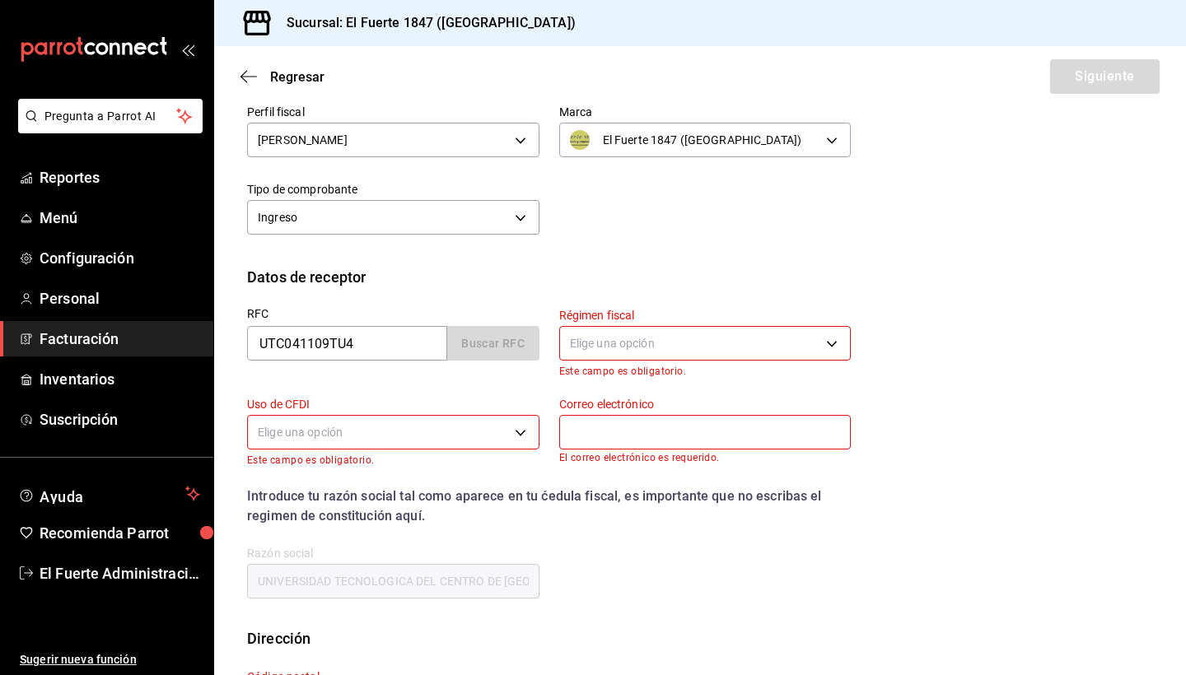
scroll to position [126, 0]
click at [563, 474] on div "Introduce tu razón social tal como aparece en tu ćedula fiscal, es importante q…" at bounding box center [539, 496] width 624 height 59
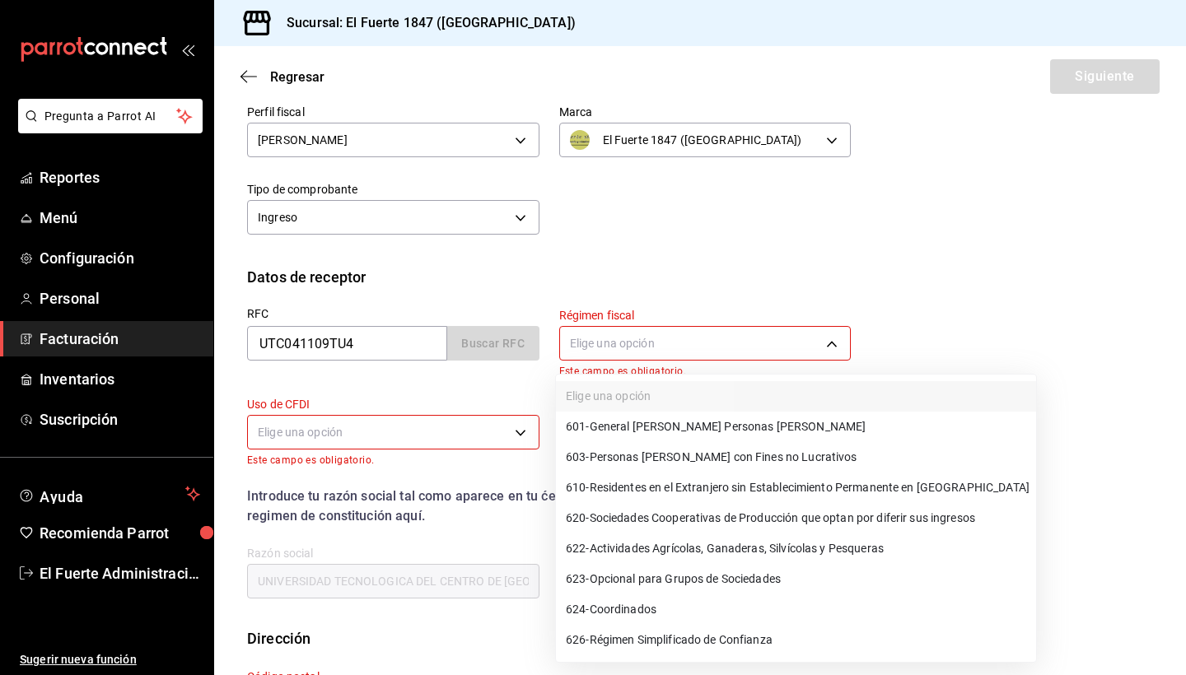
click at [606, 341] on body "Pregunta a Parrot AI Reportes Menú Configuración Personal Facturación Inventari…" at bounding box center [593, 337] width 1186 height 675
type input "rebeca_lanrey_@hotmail.com"
type input "94910"
type input "603"
type input "G03"
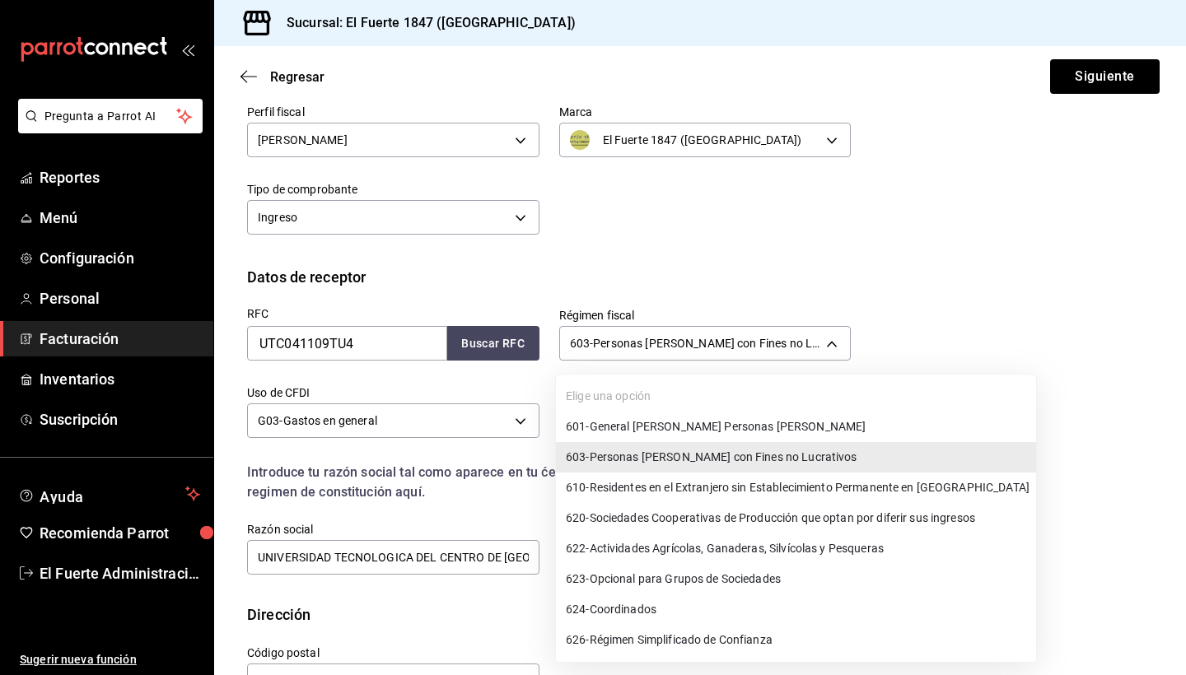
click at [621, 273] on div at bounding box center [593, 337] width 1186 height 675
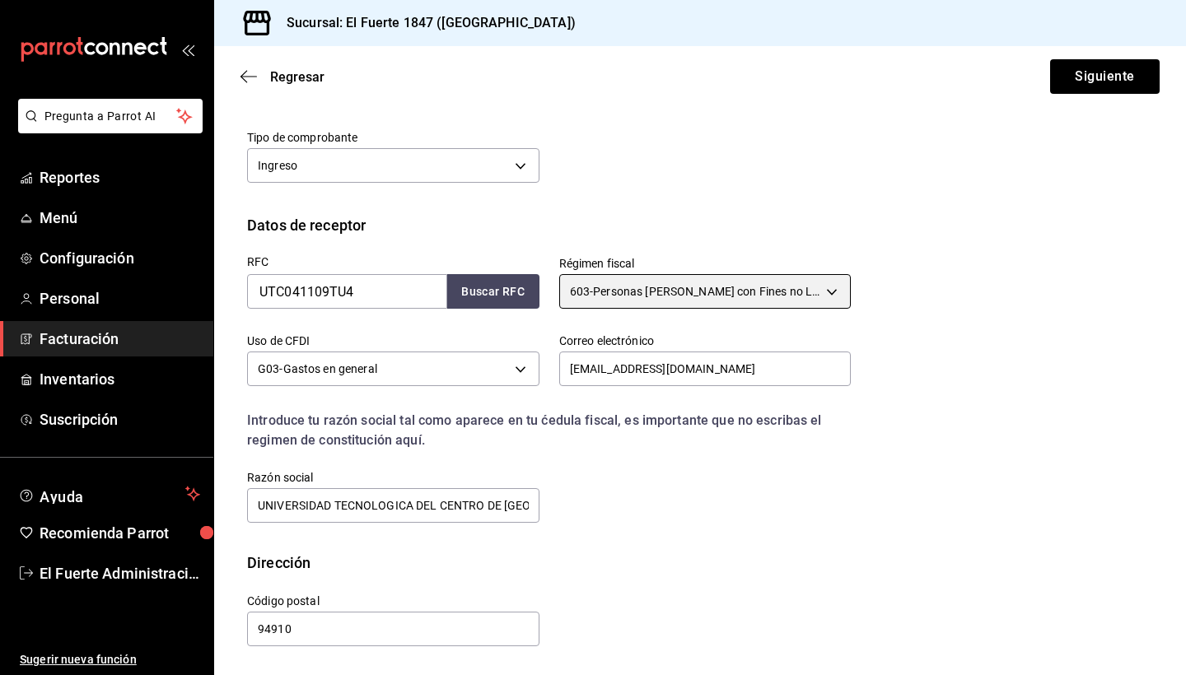
scroll to position [178, 0]
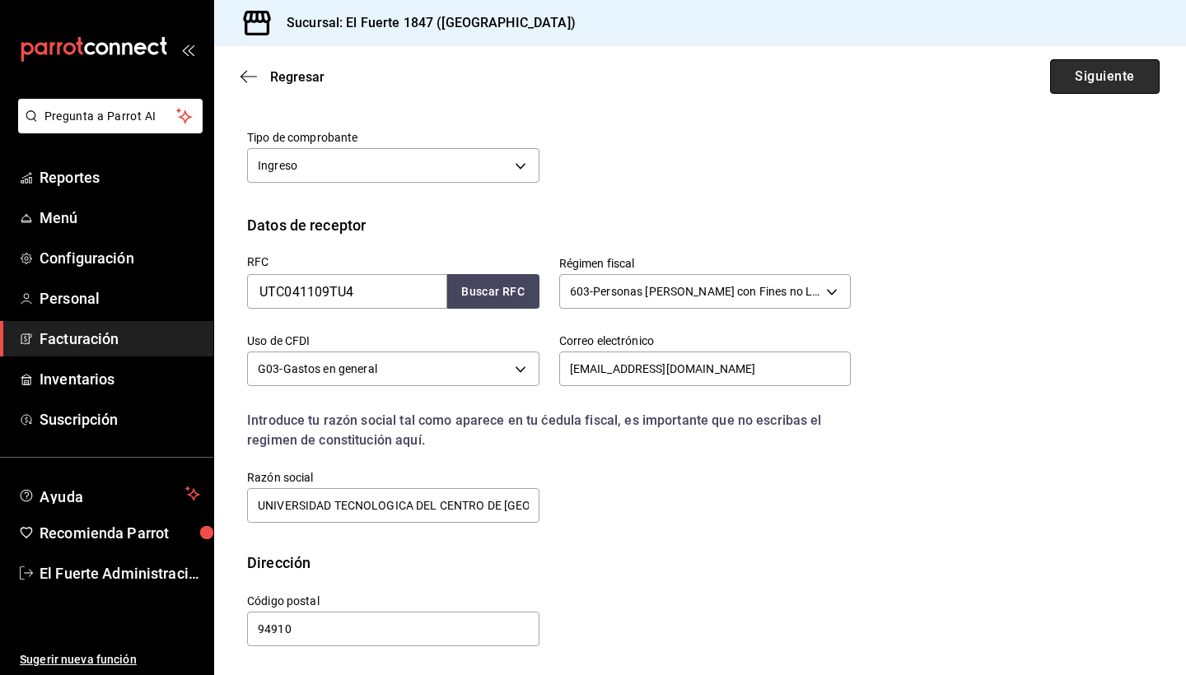
click at [1064, 82] on button "Siguiente" at bounding box center [1105, 76] width 110 height 35
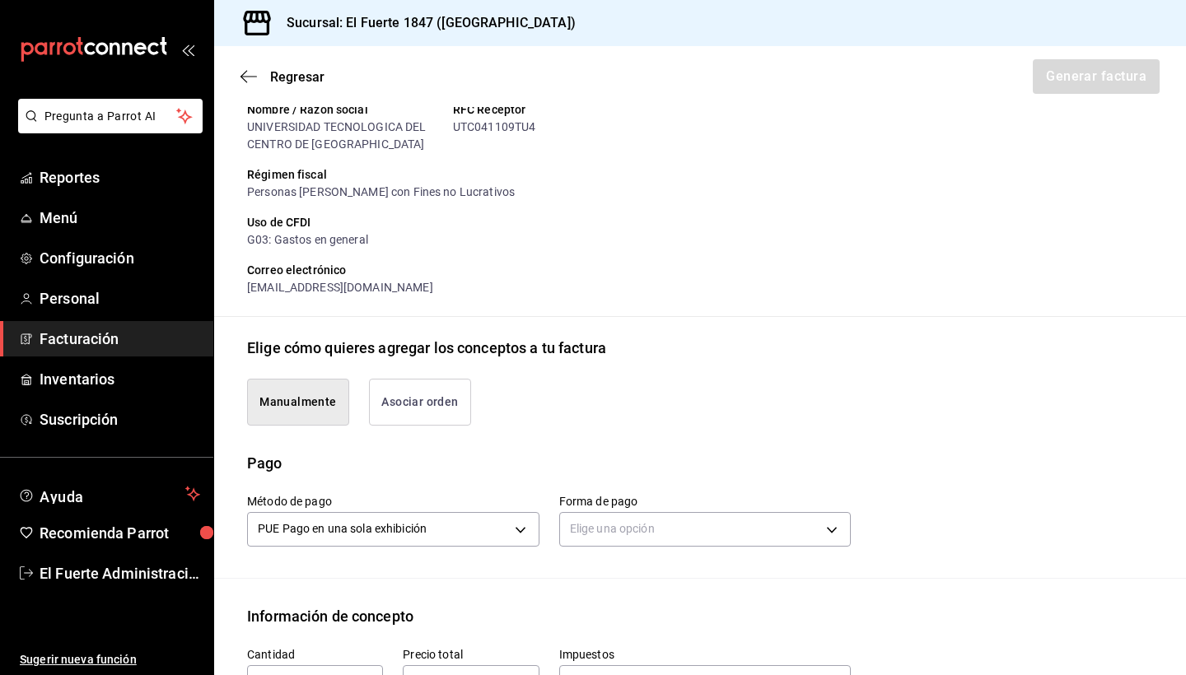
scroll to position [377, 0]
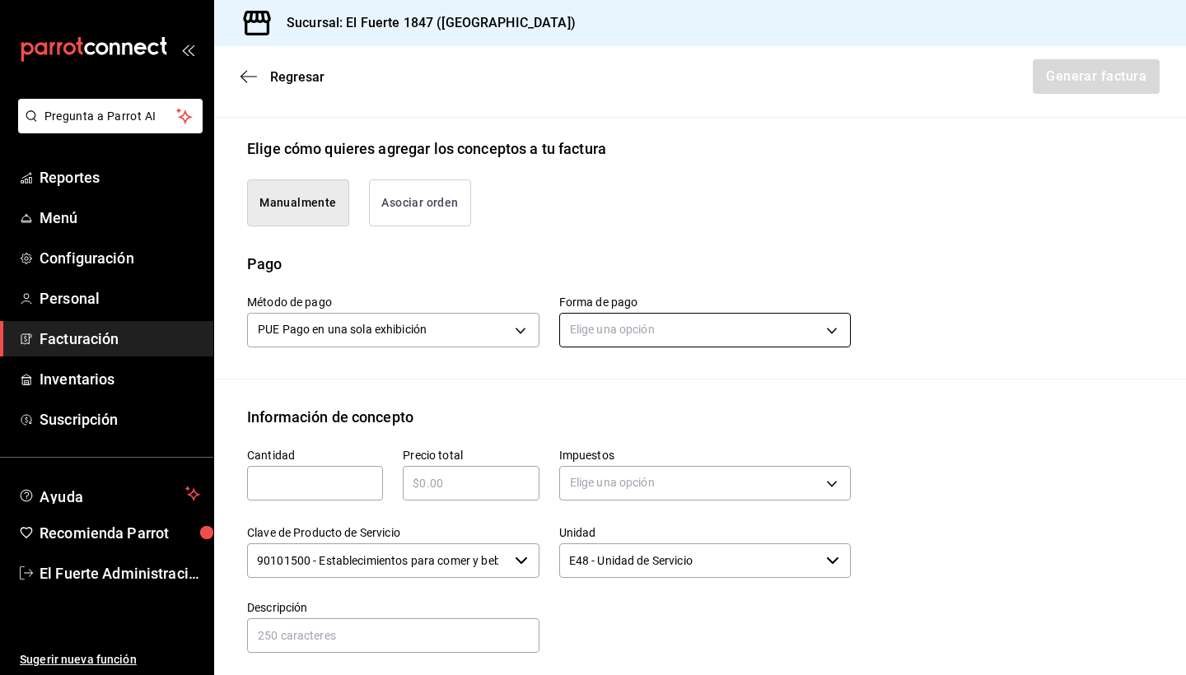
click at [610, 326] on body "Pregunta a Parrot AI Reportes Menú Configuración Personal Facturación Inventari…" at bounding box center [593, 337] width 1186 height 675
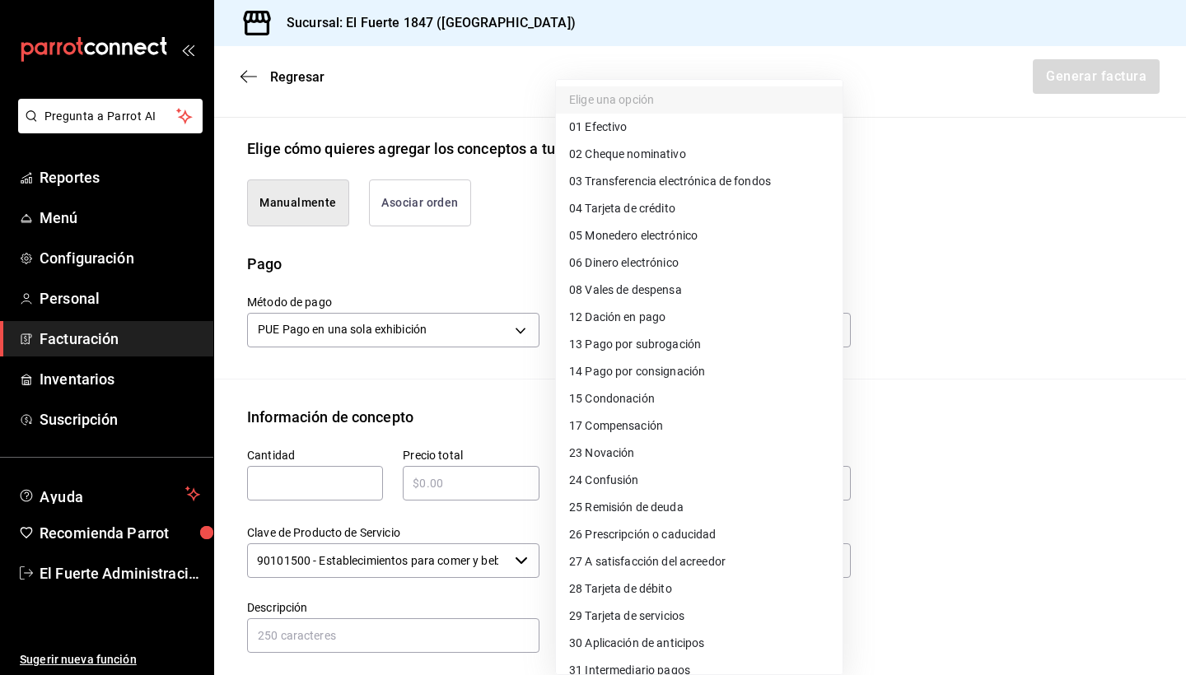
click at [606, 127] on span "01 Efectivo" at bounding box center [598, 127] width 58 height 17
type input "01"
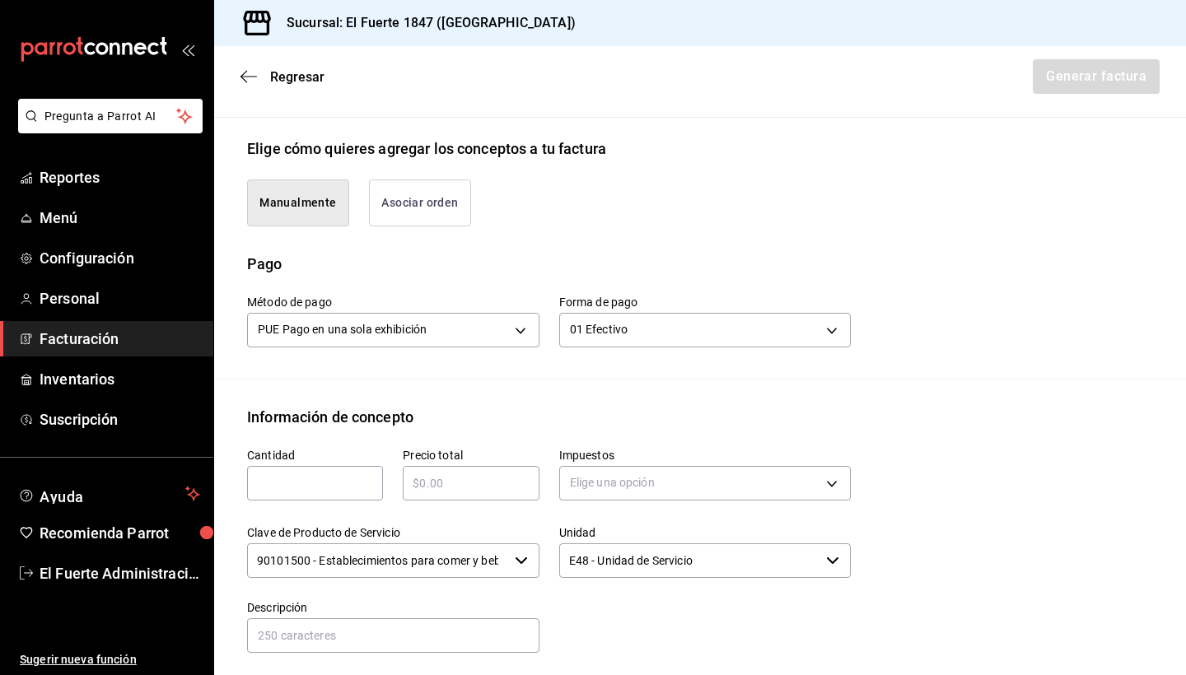
click at [319, 485] on input "text" at bounding box center [315, 484] width 136 height 20
type input "1"
click at [484, 491] on input "text" at bounding box center [471, 484] width 136 height 20
type input "$320"
click at [642, 419] on div "Información de concepto" at bounding box center [700, 417] width 906 height 22
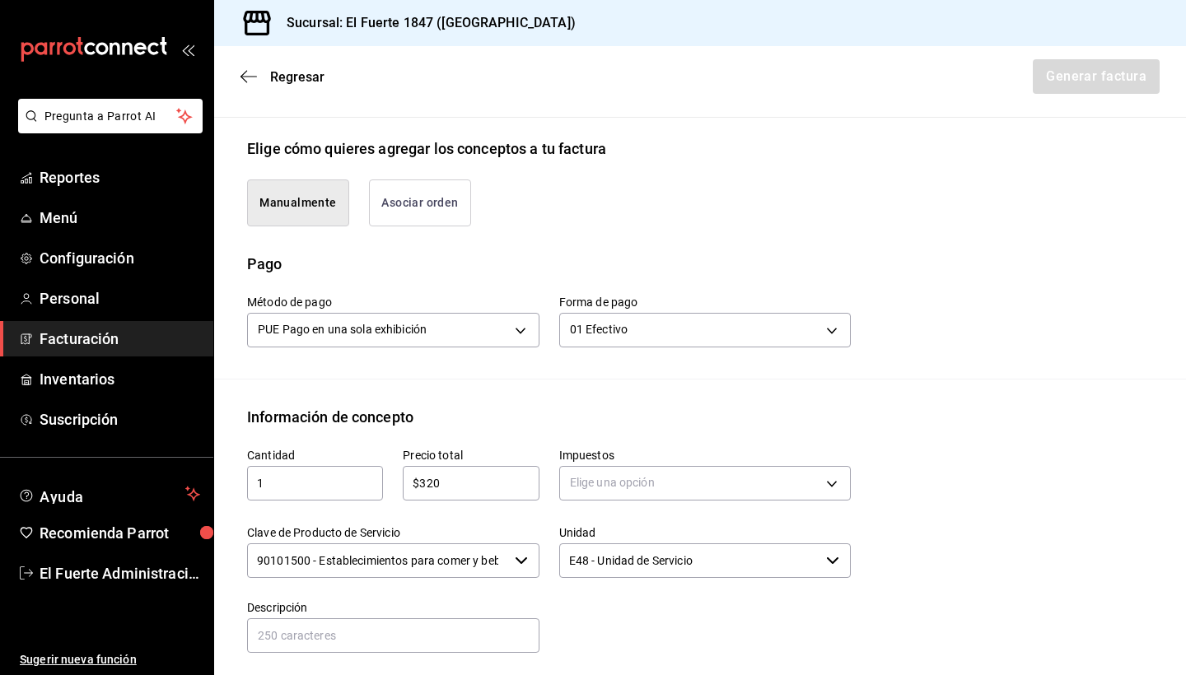
scroll to position [490, 0]
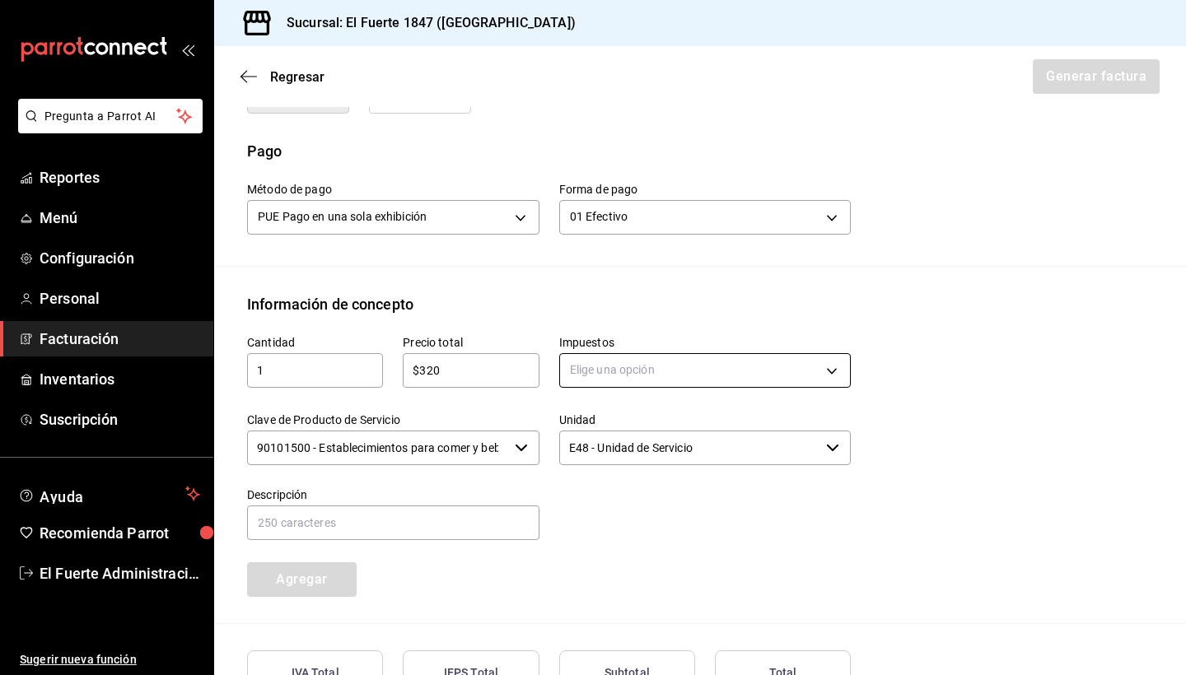
click at [614, 370] on body "Pregunta a Parrot AI Reportes Menú Configuración Personal Facturación Inventari…" at bounding box center [593, 337] width 1186 height 675
click at [623, 502] on li "IVA 16%" at bounding box center [699, 502] width 287 height 27
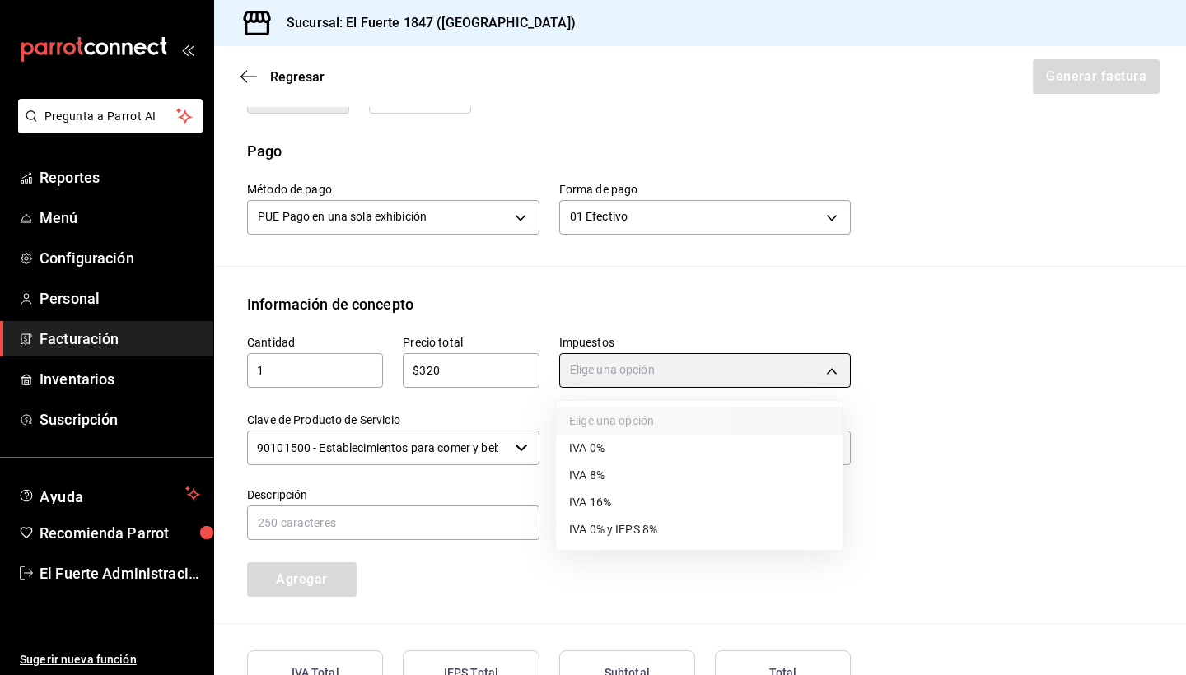
type input "IVA_16"
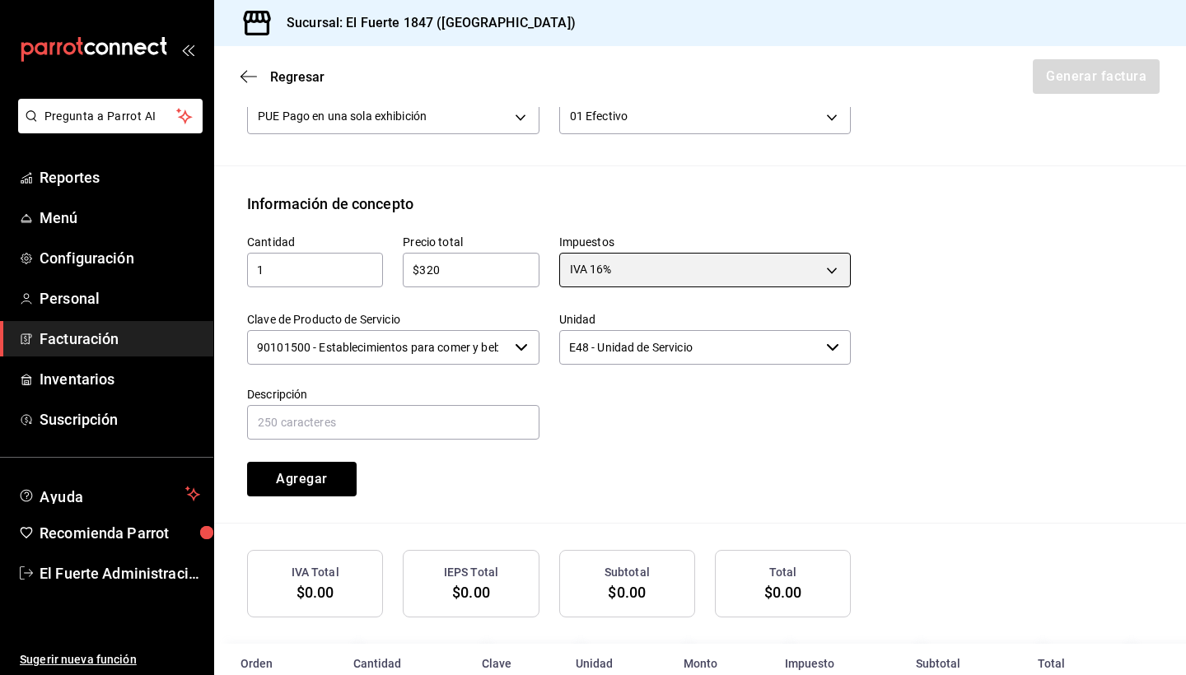
scroll to position [600, 0]
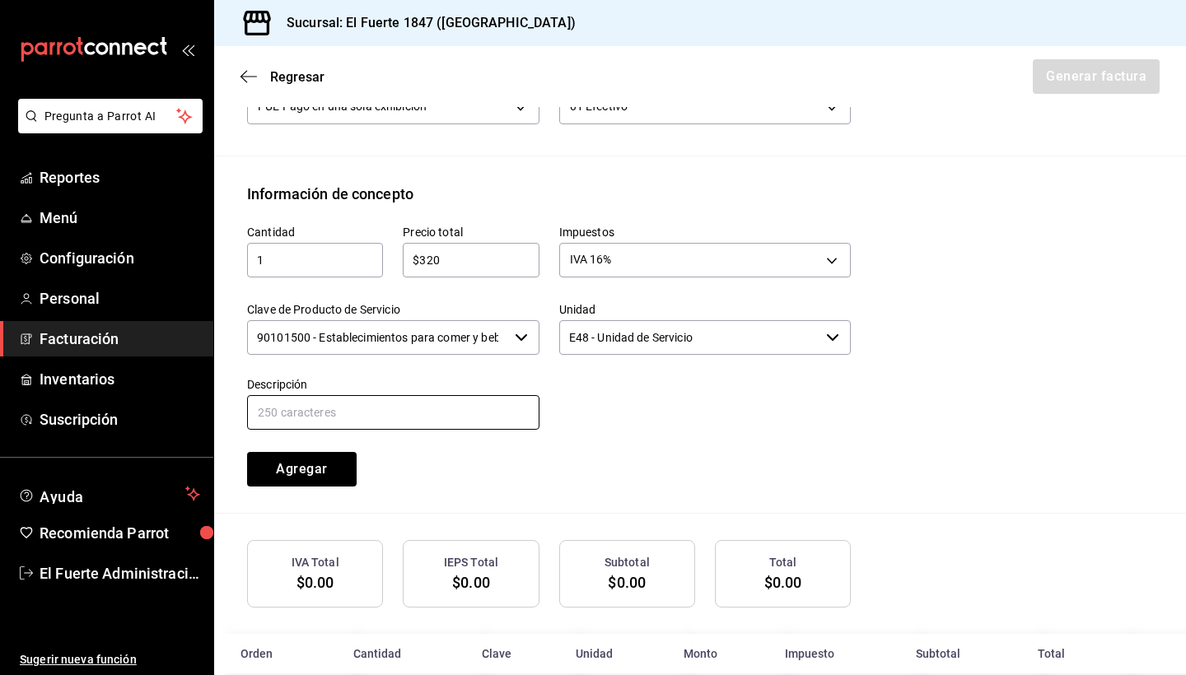
click at [441, 416] on input "text" at bounding box center [393, 412] width 292 height 35
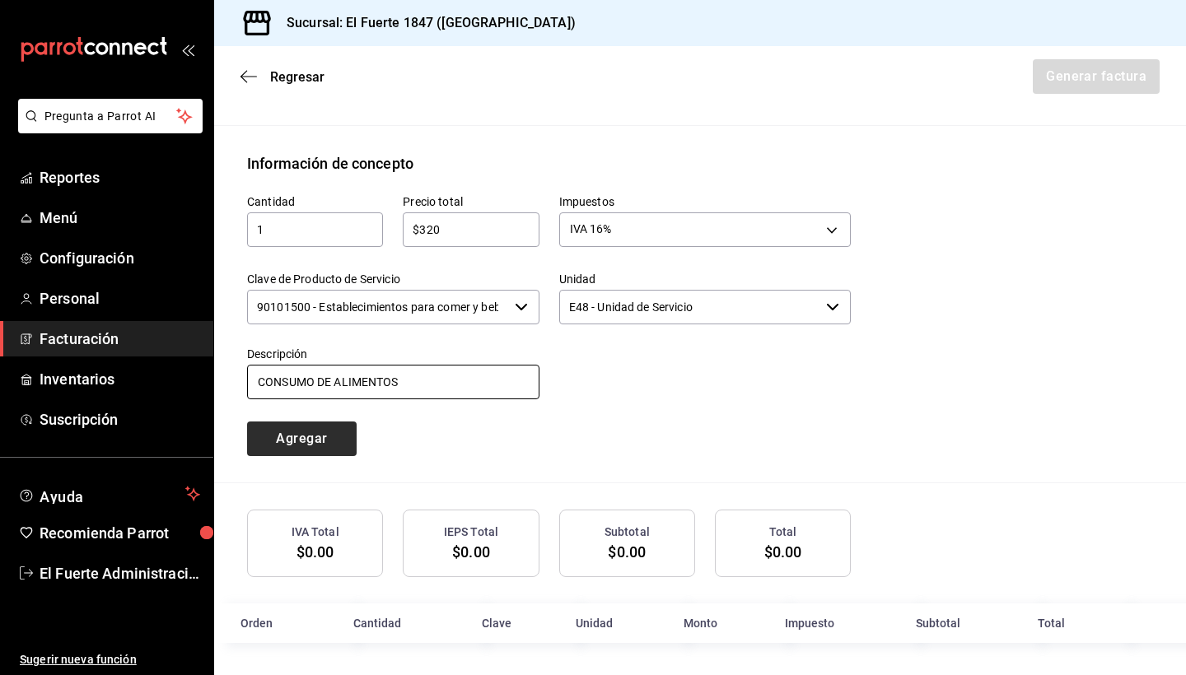
type input "CONSUMO DE ALIMENTOS"
click at [325, 438] on button "Agregar" at bounding box center [302, 439] width 110 height 35
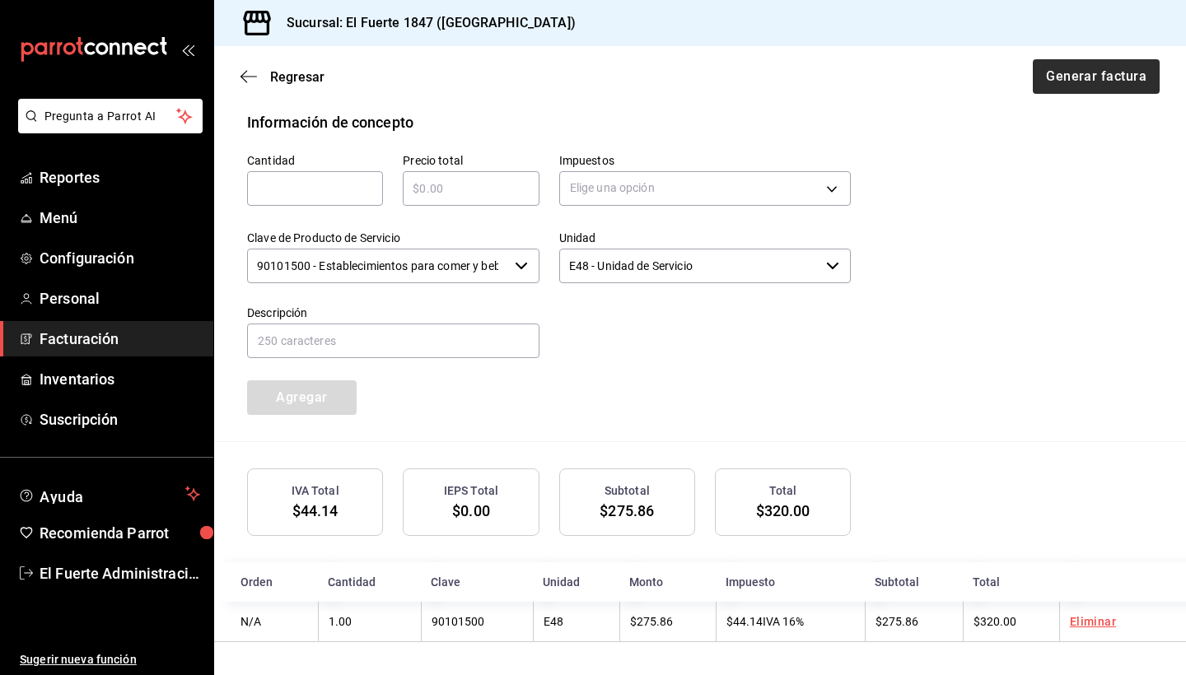
scroll to position [671, 0]
click at [1071, 66] on button "Generar factura" at bounding box center [1095, 76] width 128 height 35
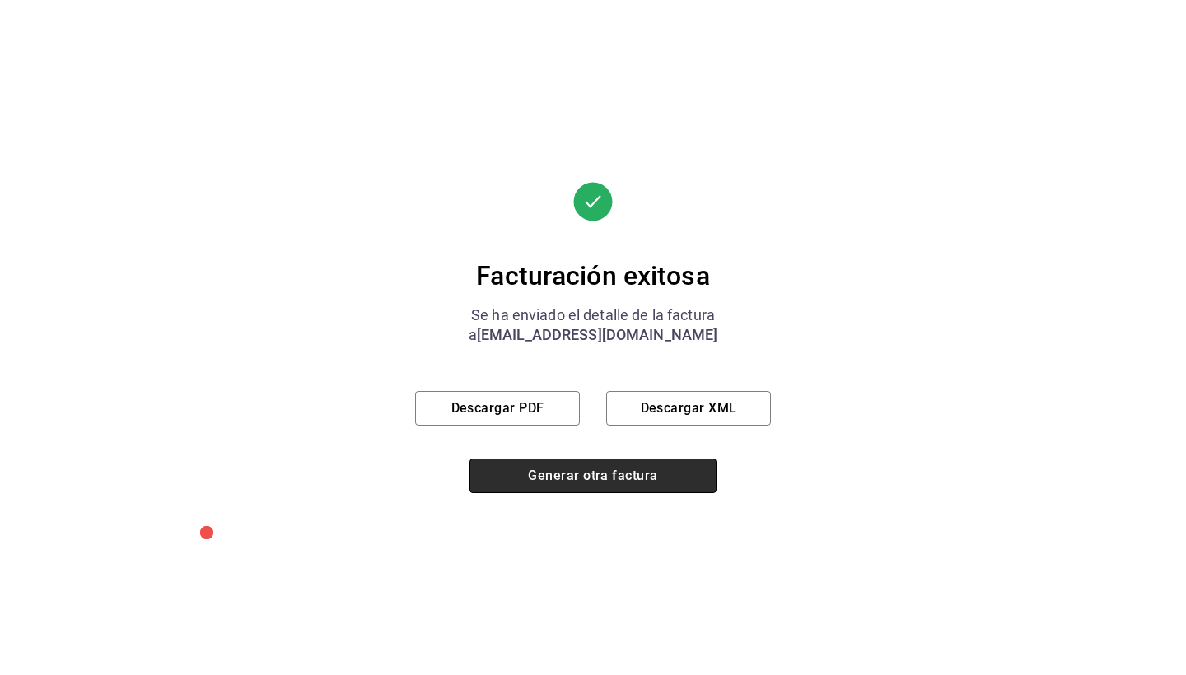
click at [516, 471] on button "Generar otra factura" at bounding box center [592, 476] width 247 height 35
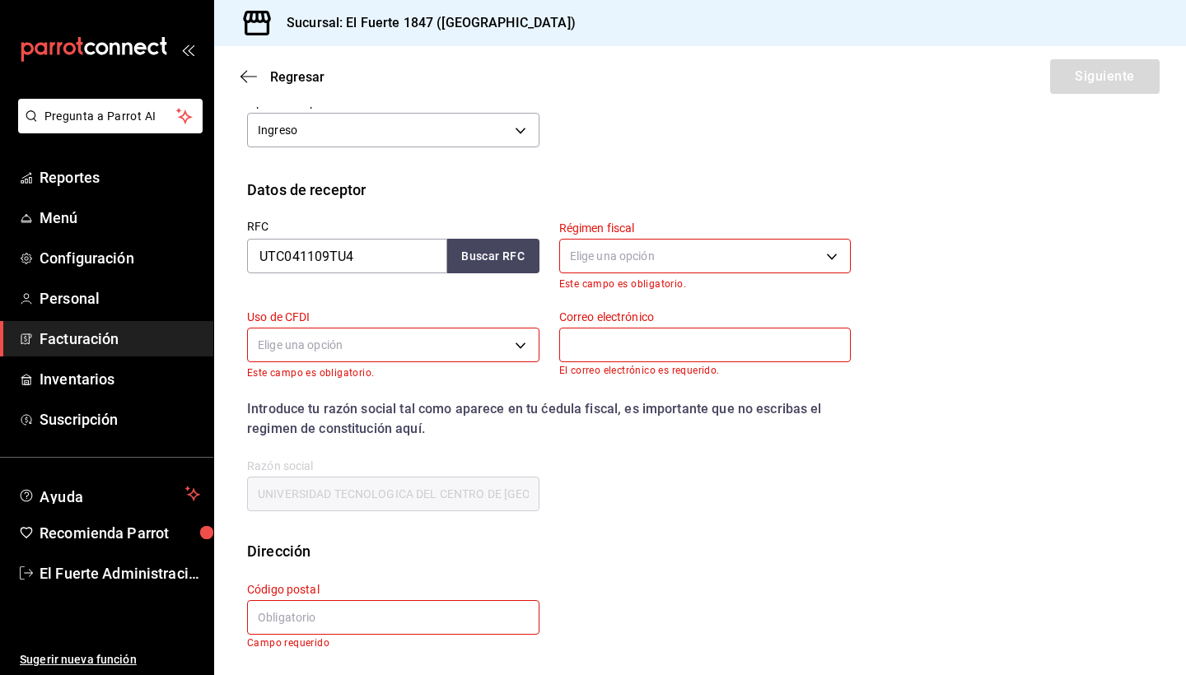
scroll to position [213, 0]
click at [241, 71] on icon "button" at bounding box center [249, 76] width 16 height 15
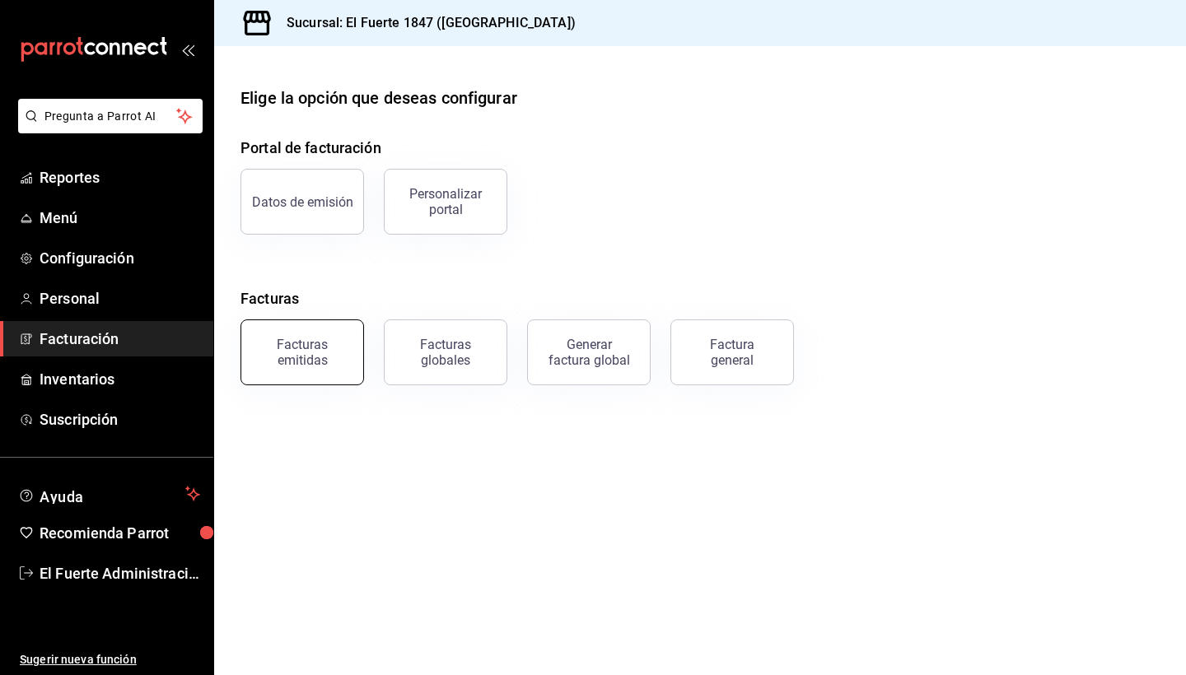
click at [308, 354] on div "Facturas emitidas" at bounding box center [302, 352] width 102 height 31
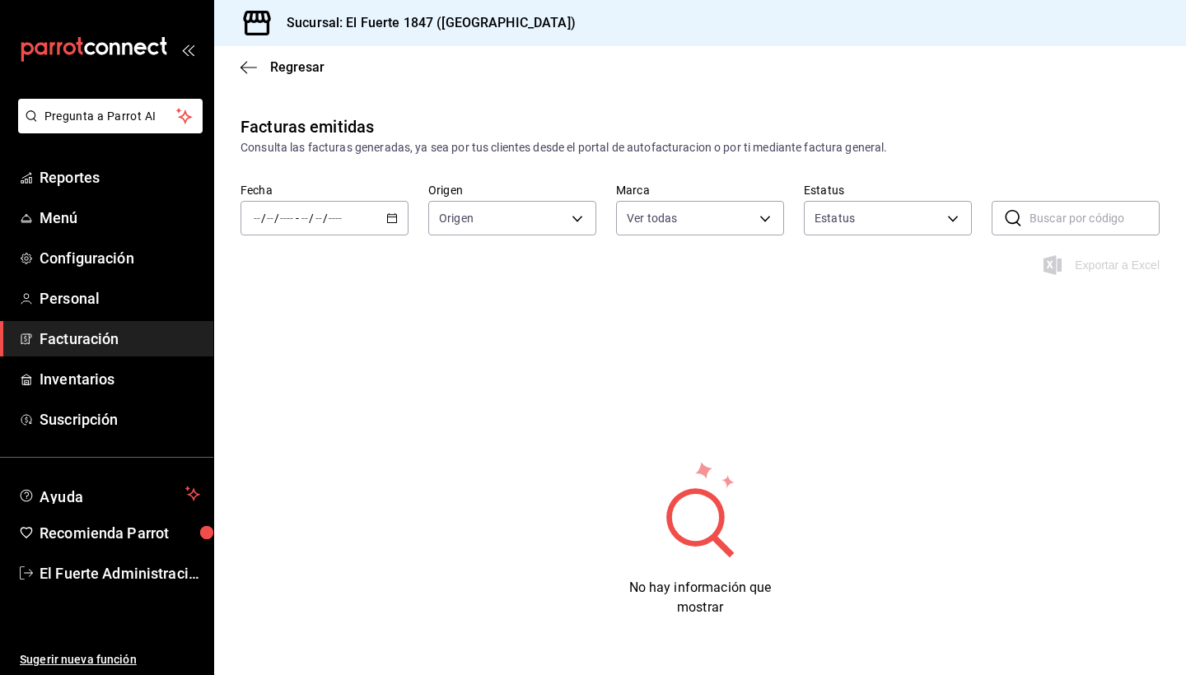
type input "ORDER_INVOICE,GENERAL_INVOICE"
type input "ACTIVE,PENDING_CANCELLATION,CANCELLED,PRE_CANCELLED"
click at [560, 325] on div "Facturas emitidas Consulta las facturas generadas, ya sea por tus clientes desd…" at bounding box center [700, 398] width 972 height 569
click at [366, 220] on div "/ / - / /" at bounding box center [325, 218] width 168 height 35
click at [306, 278] on li "Hoy" at bounding box center [318, 268] width 154 height 37
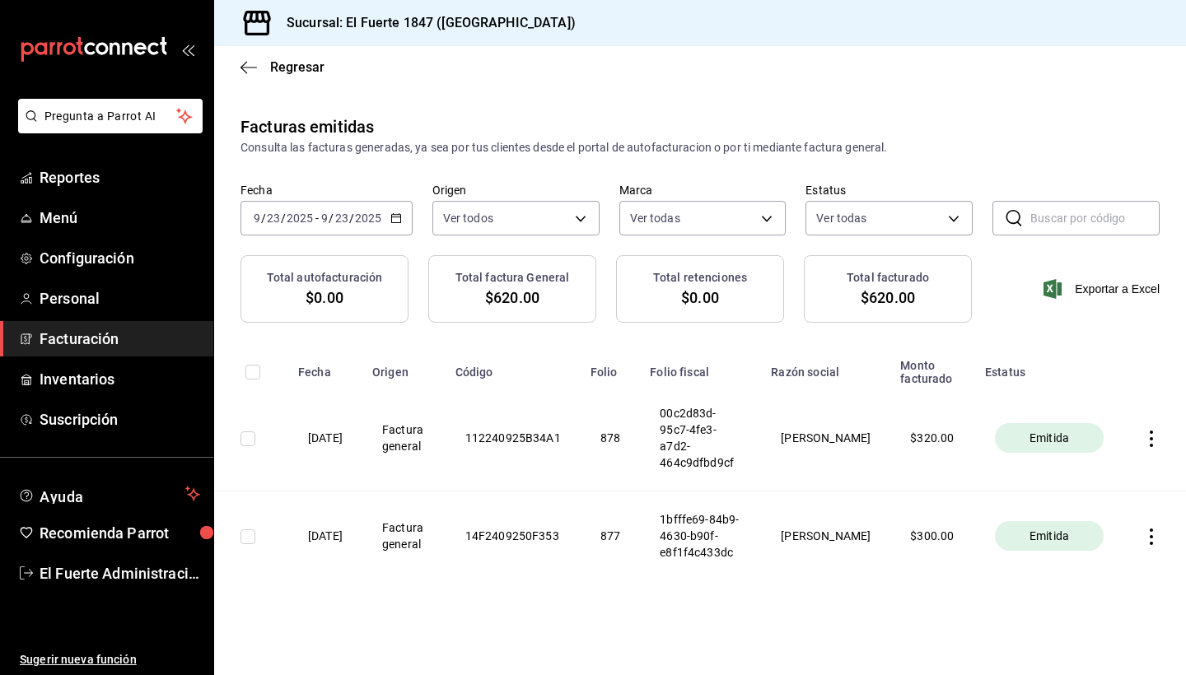
click at [245, 432] on input "checkbox" at bounding box center [248, 439] width 15 height 15
checkbox input "true"
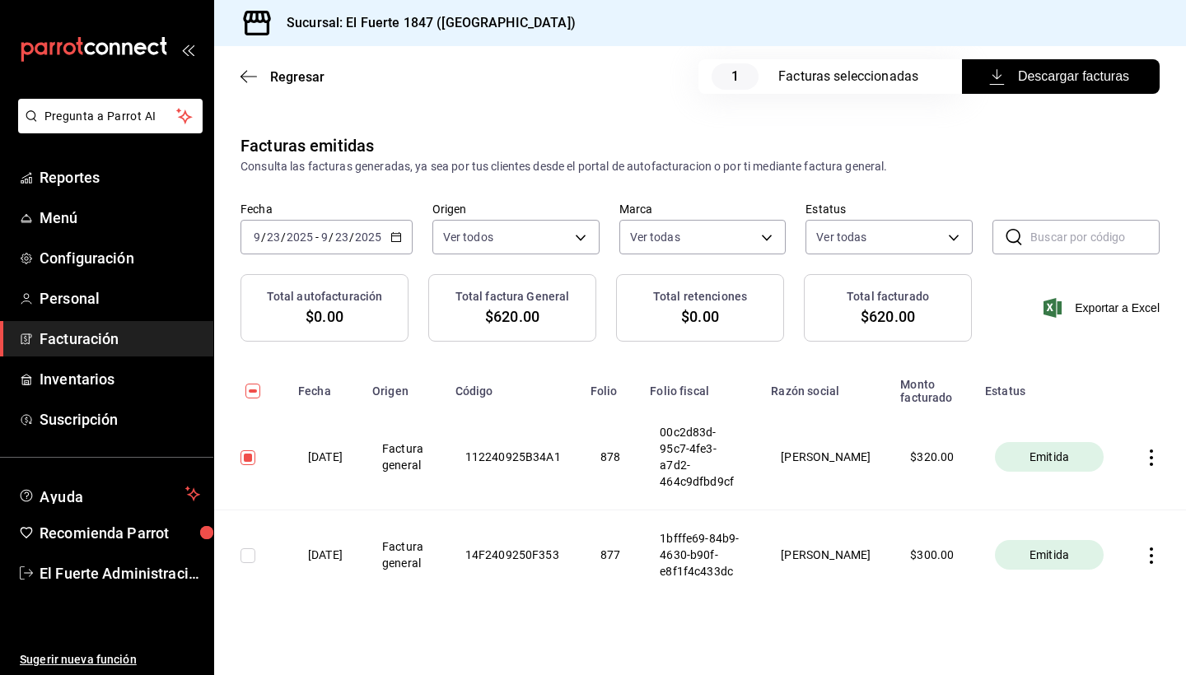
click at [244, 549] on input "checkbox" at bounding box center [248, 556] width 15 height 15
checkbox input "true"
click at [1063, 68] on span "Descargar facturas" at bounding box center [1061, 77] width 137 height 20
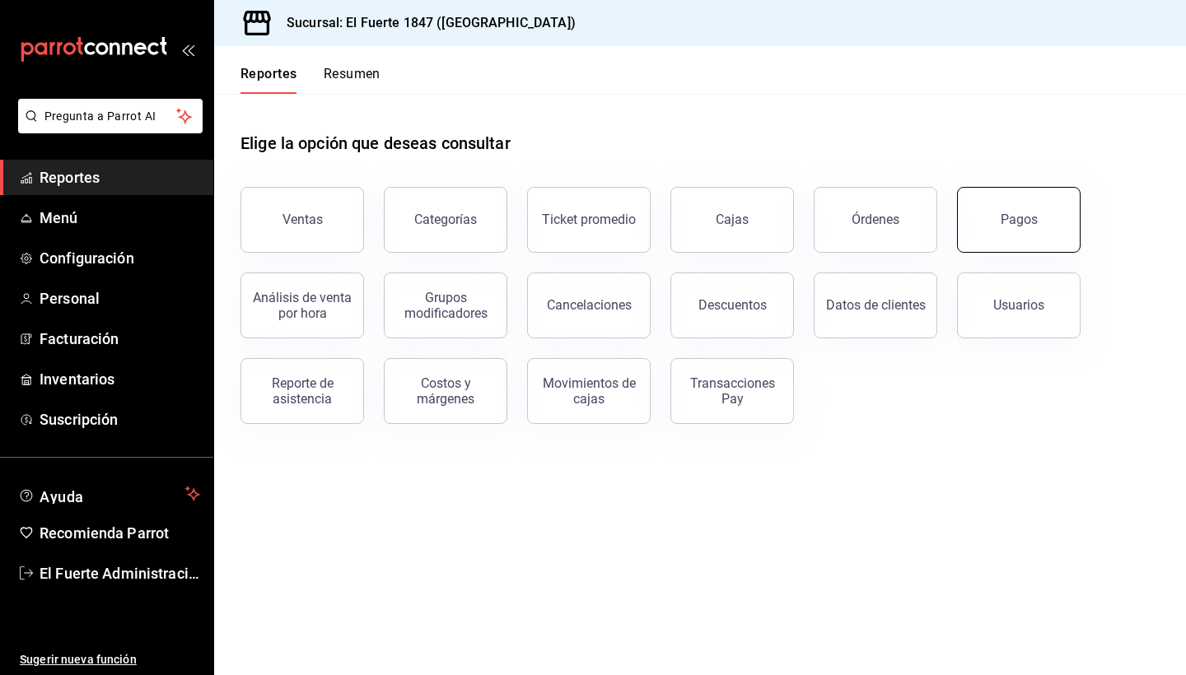
click at [997, 213] on button "Pagos" at bounding box center [1019, 220] width 124 height 66
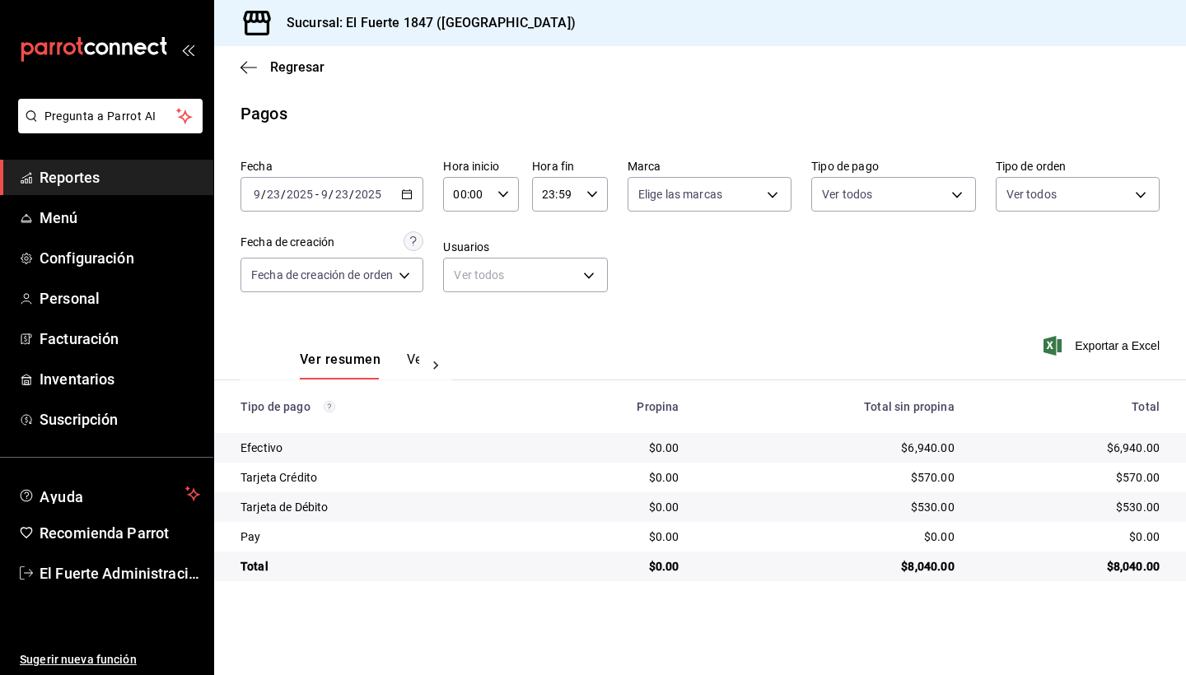
click at [350, 205] on div "2025-09-23 9 / 23 / 2025 - 2025-09-23 9 / 23 / 2025" at bounding box center [332, 194] width 183 height 35
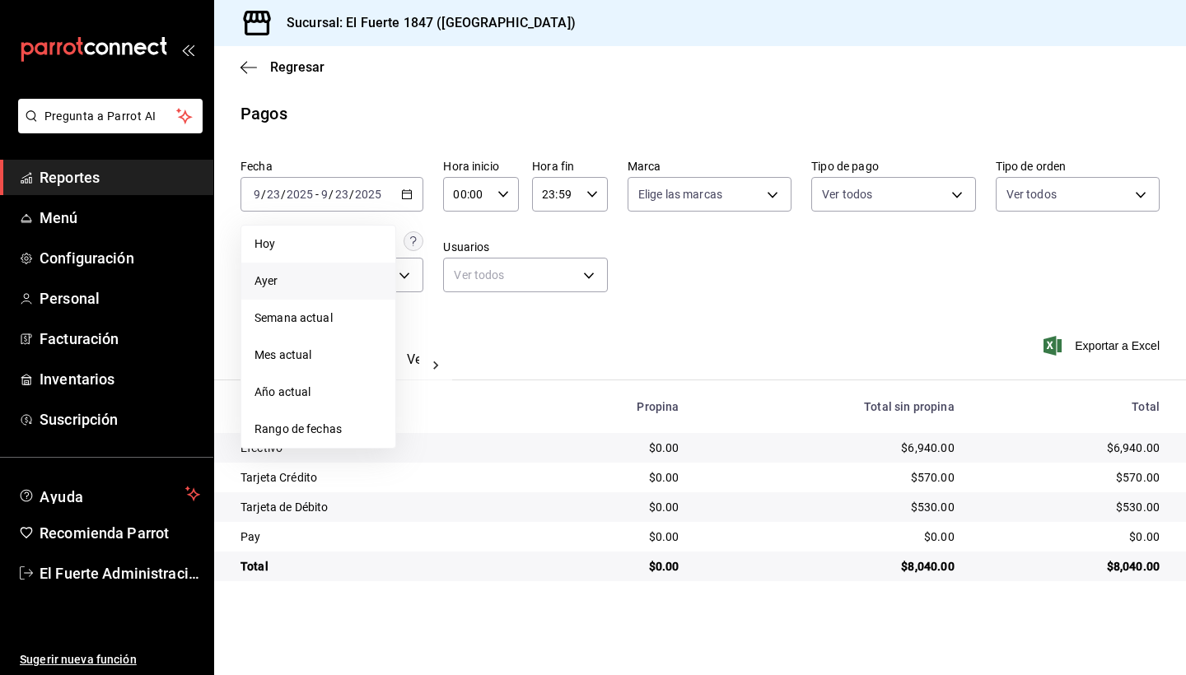
click at [310, 284] on span "Ayer" at bounding box center [319, 281] width 128 height 17
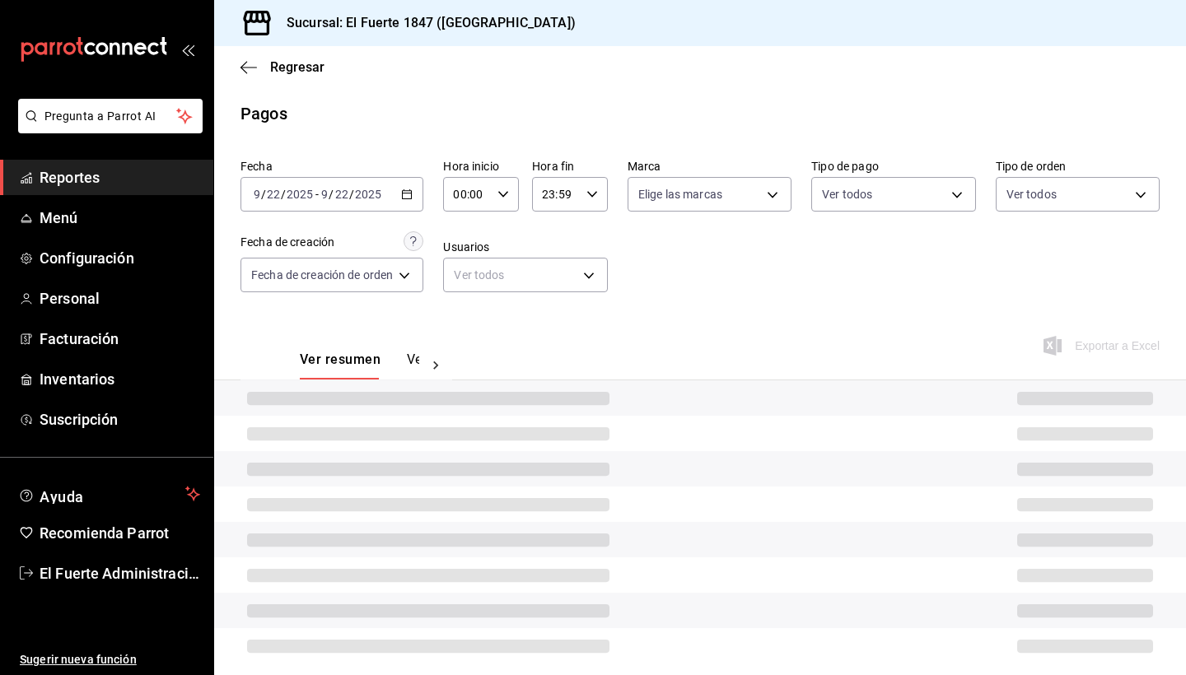
click at [410, 360] on button "Ver pagos" at bounding box center [438, 366] width 62 height 28
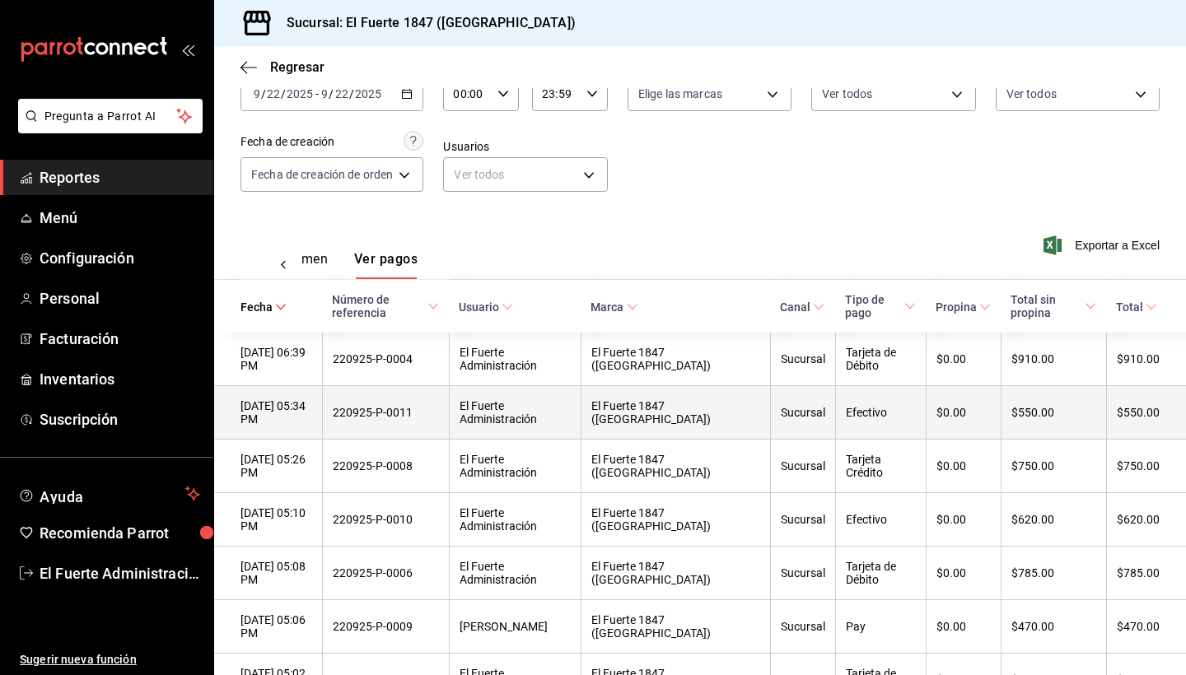
scroll to position [114, 0]
